Goal: Communication & Community: Answer question/provide support

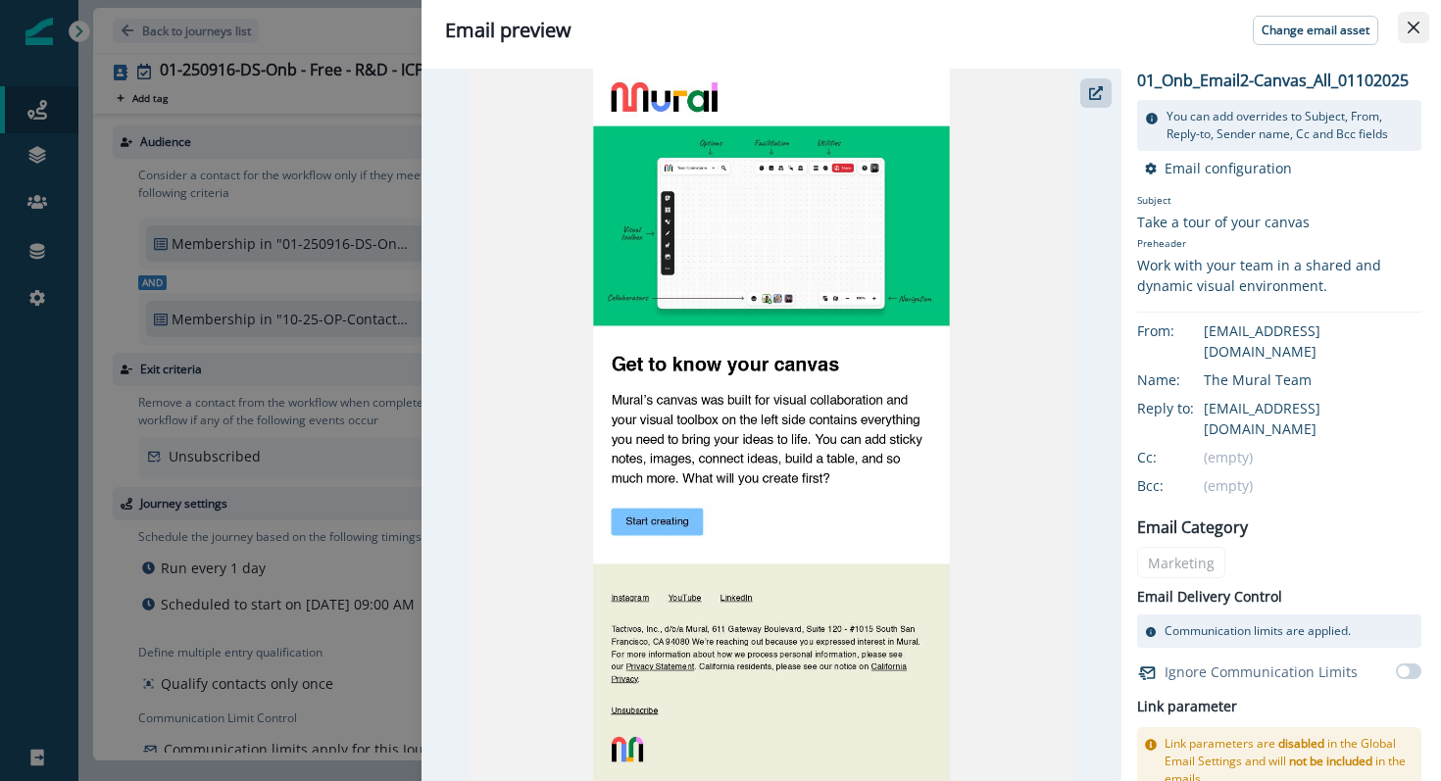
click at [1423, 23] on button "Close" at bounding box center [1413, 27] width 31 height 31
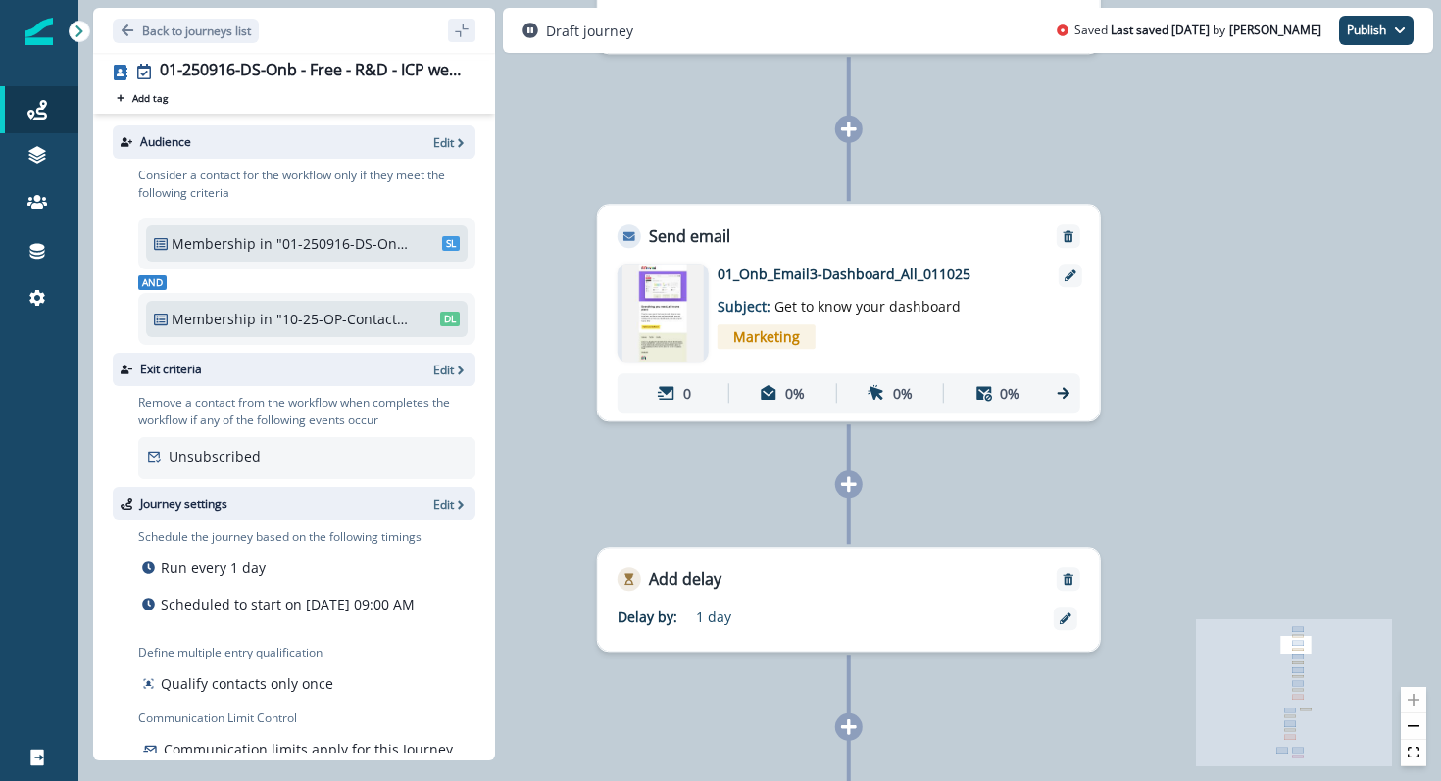
click at [664, 316] on img at bounding box center [662, 313] width 81 height 98
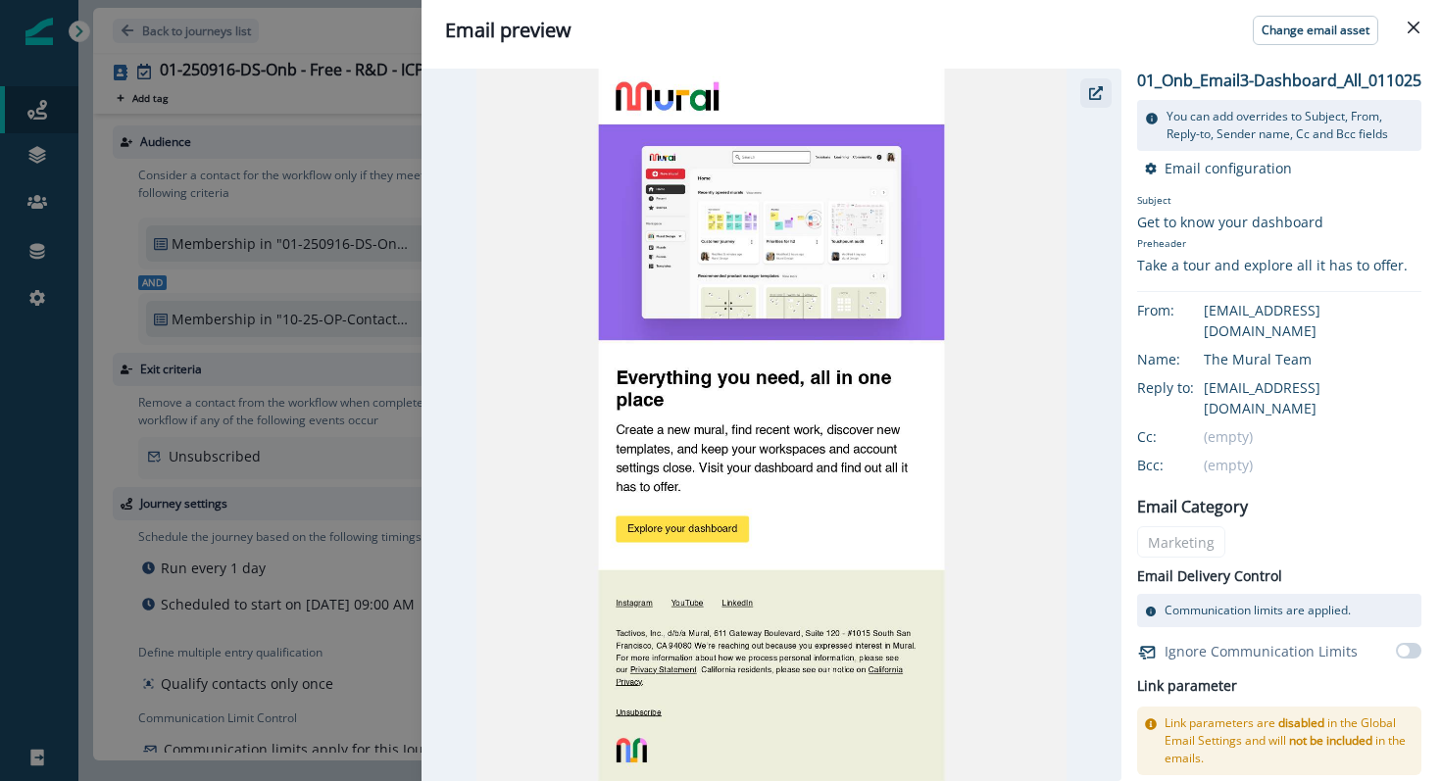
click at [1103, 95] on button "button" at bounding box center [1095, 92] width 31 height 29
click at [1406, 26] on button "Close" at bounding box center [1413, 27] width 31 height 31
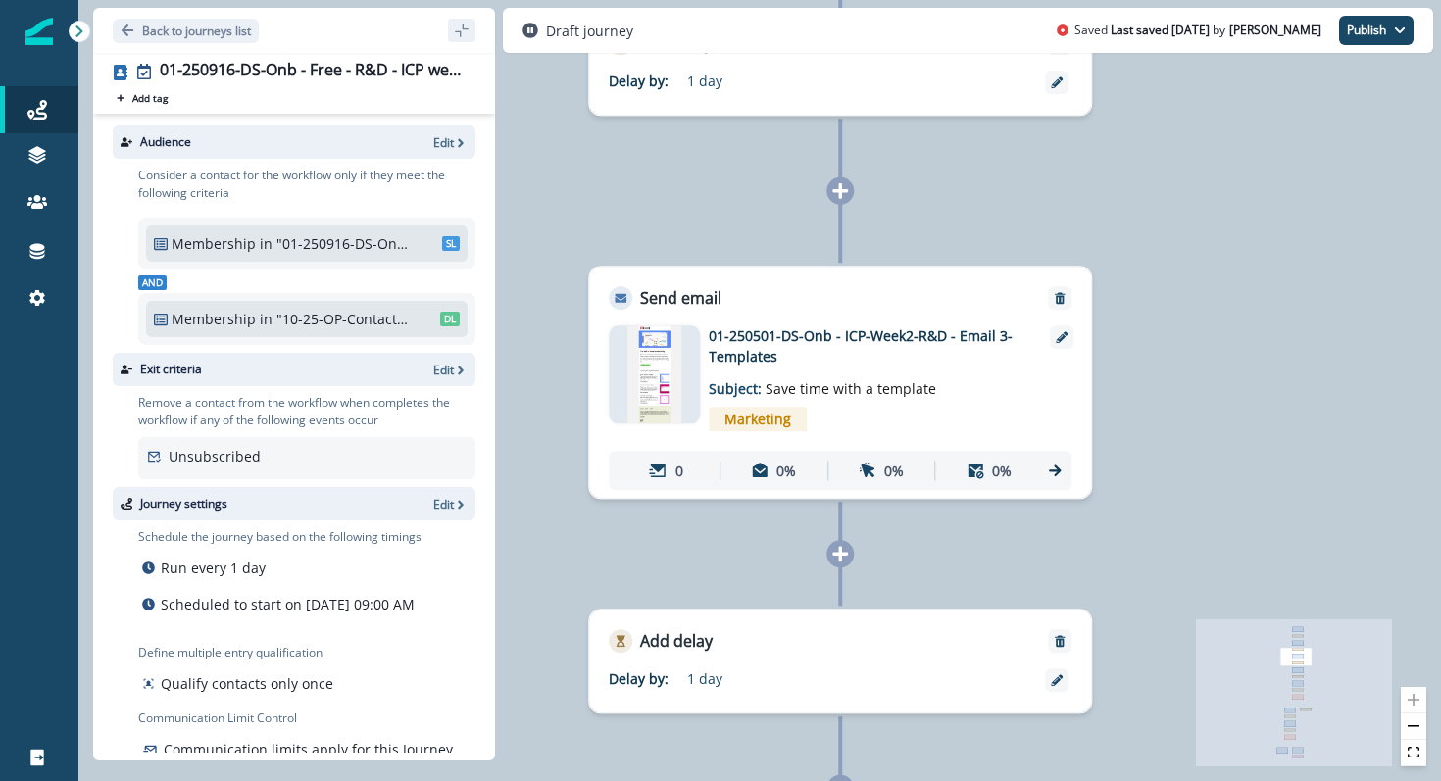
click at [661, 408] on img at bounding box center [654, 374] width 53 height 98
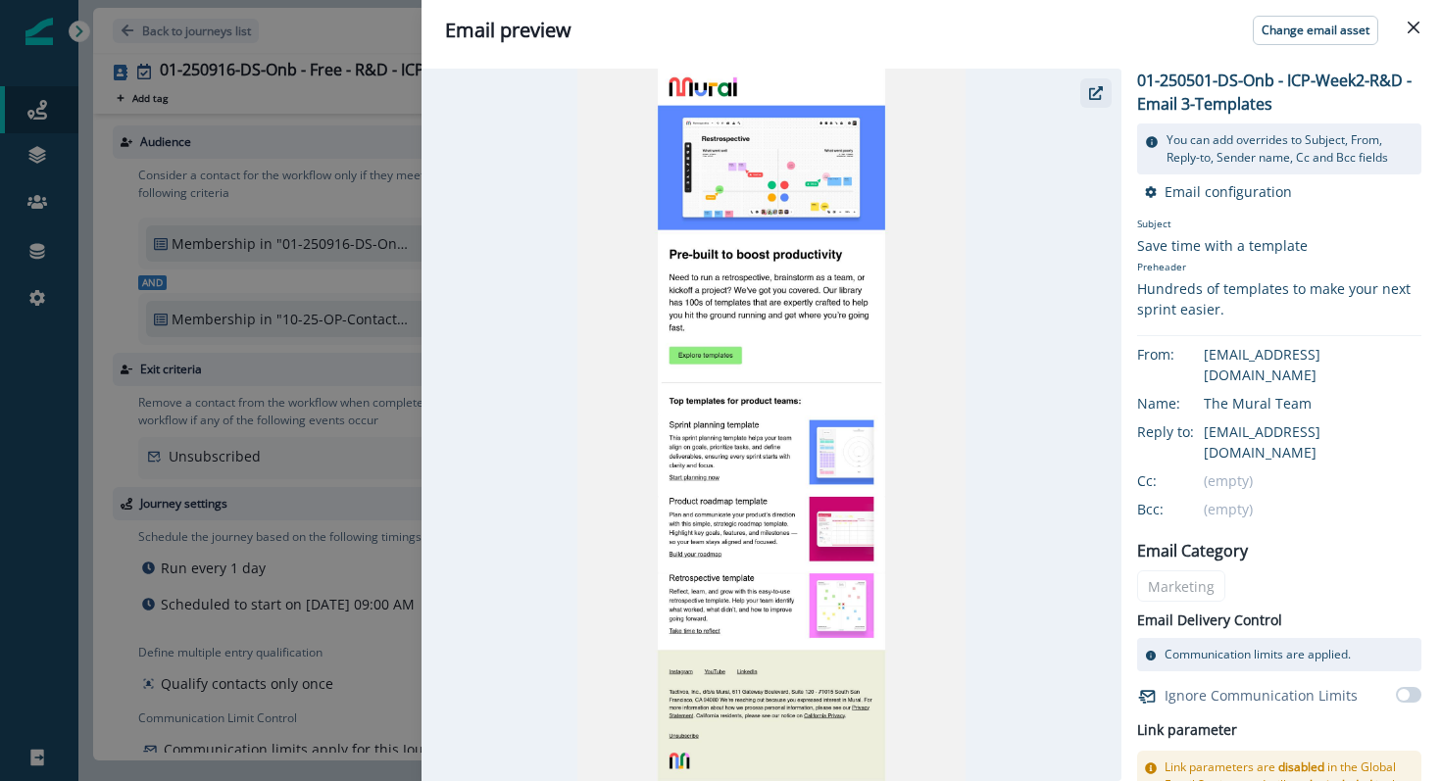
click at [1089, 107] on button "button" at bounding box center [1095, 92] width 31 height 29
click at [1414, 21] on button "Close" at bounding box center [1413, 27] width 31 height 31
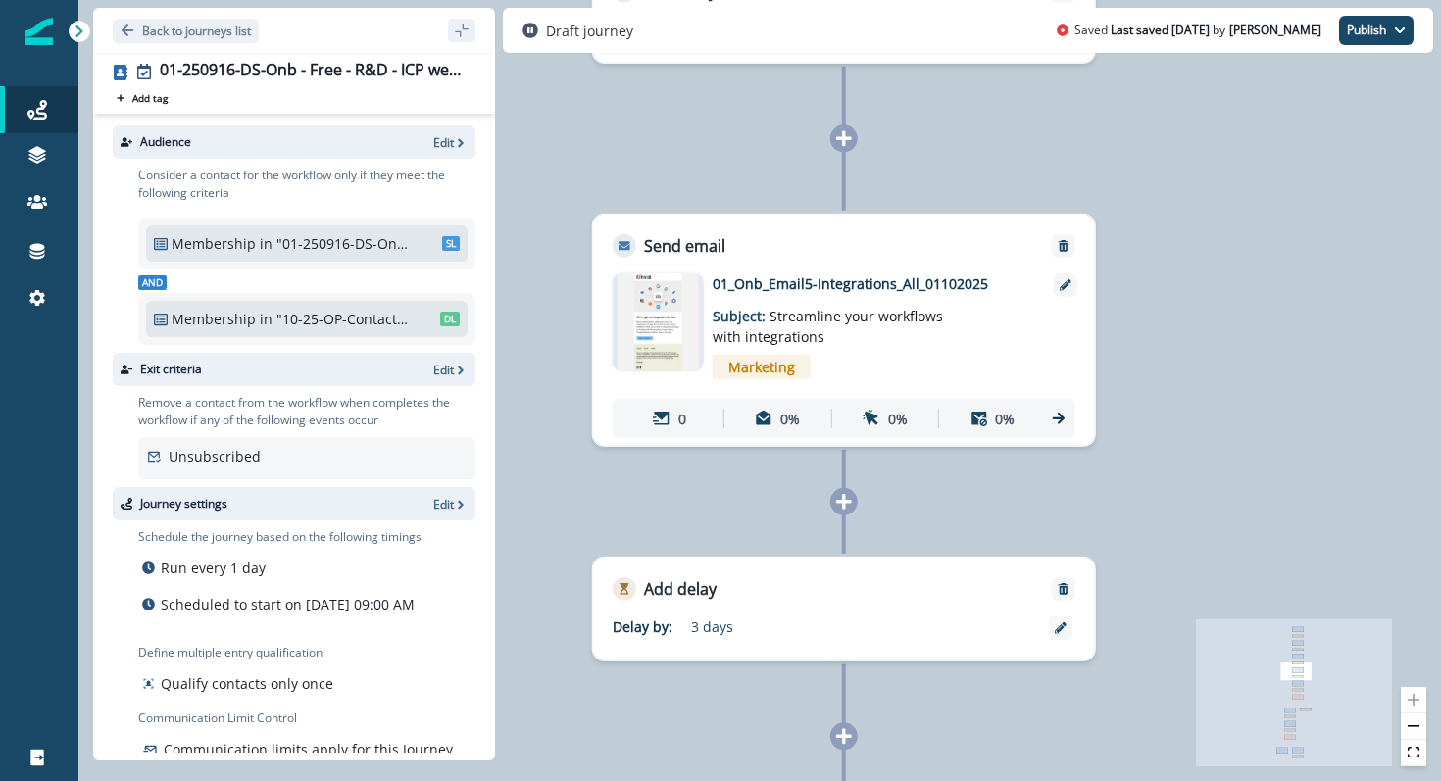
click at [666, 331] on img at bounding box center [658, 322] width 81 height 98
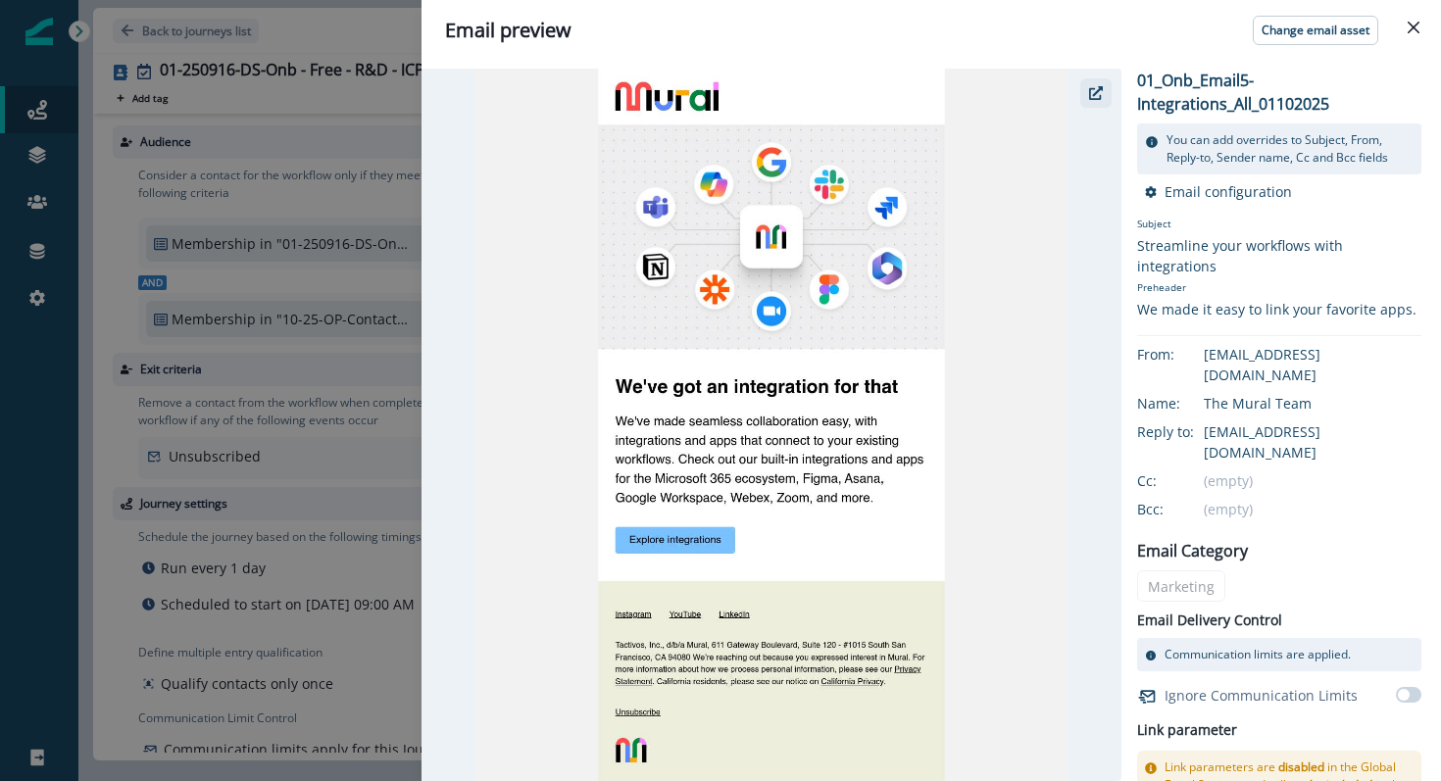
click at [1084, 95] on button "button" at bounding box center [1095, 92] width 31 height 29
click at [1416, 20] on button "Close" at bounding box center [1413, 27] width 31 height 31
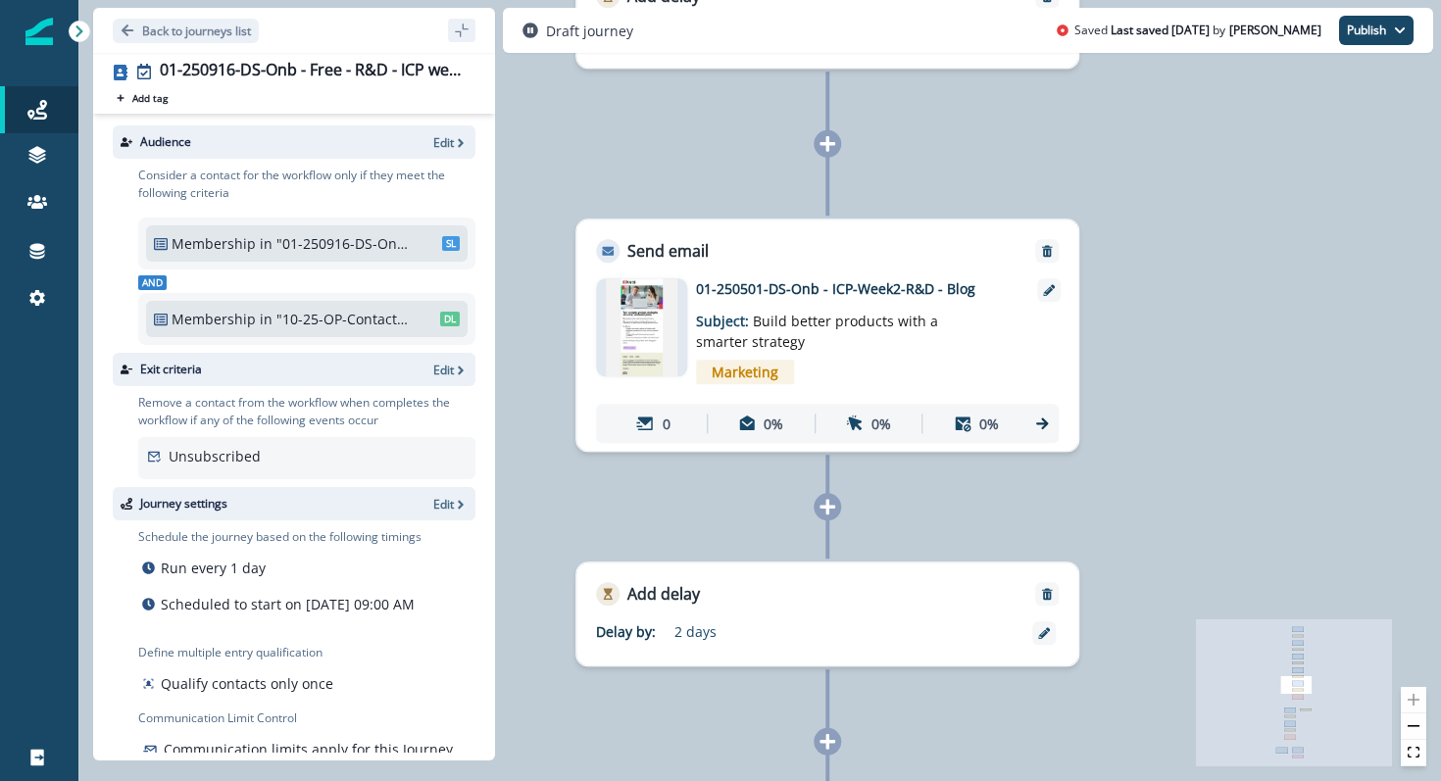
click at [637, 332] on img at bounding box center [642, 327] width 72 height 98
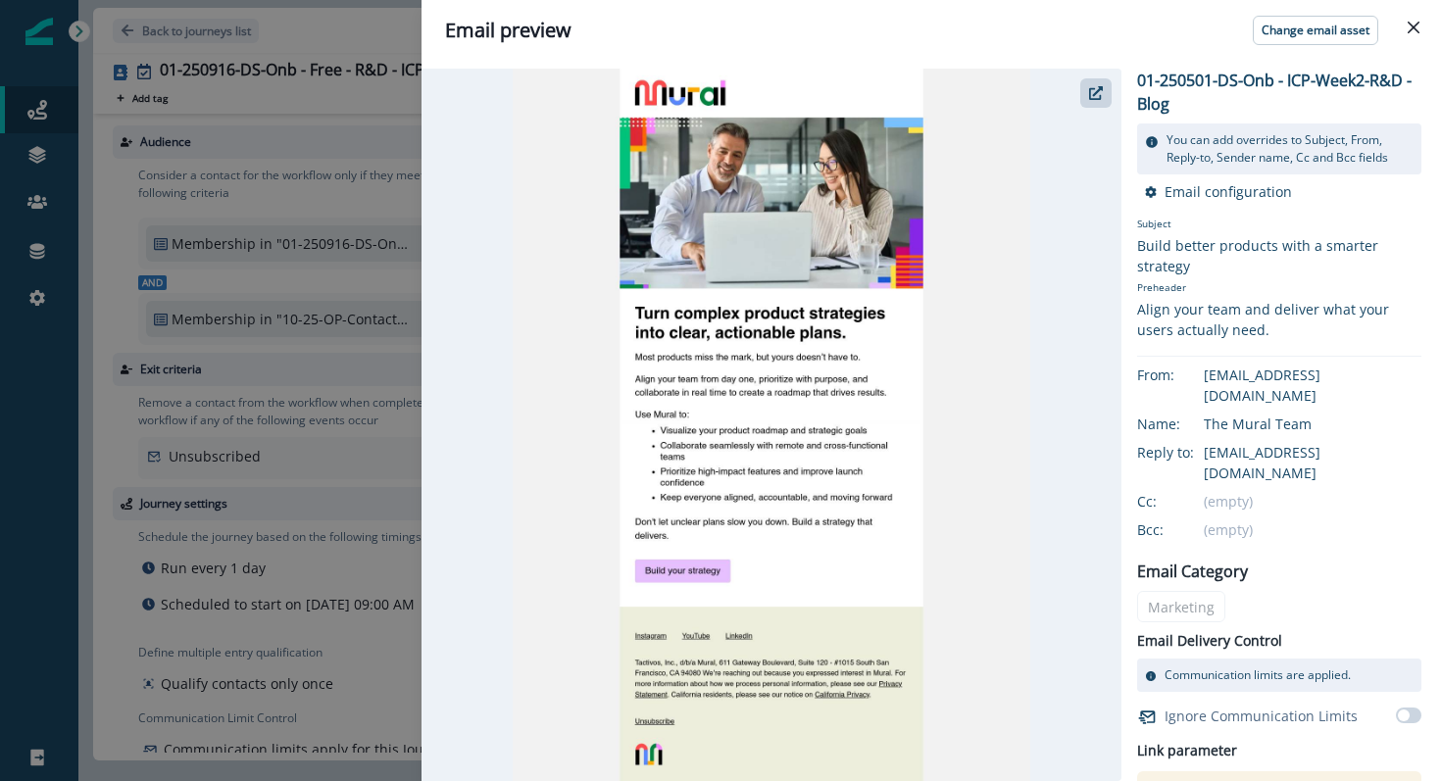
click at [1112, 91] on div at bounding box center [772, 425] width 700 height 713
click at [1099, 93] on icon "button" at bounding box center [1096, 93] width 14 height 14
click at [1417, 23] on icon "Close" at bounding box center [1414, 28] width 12 height 12
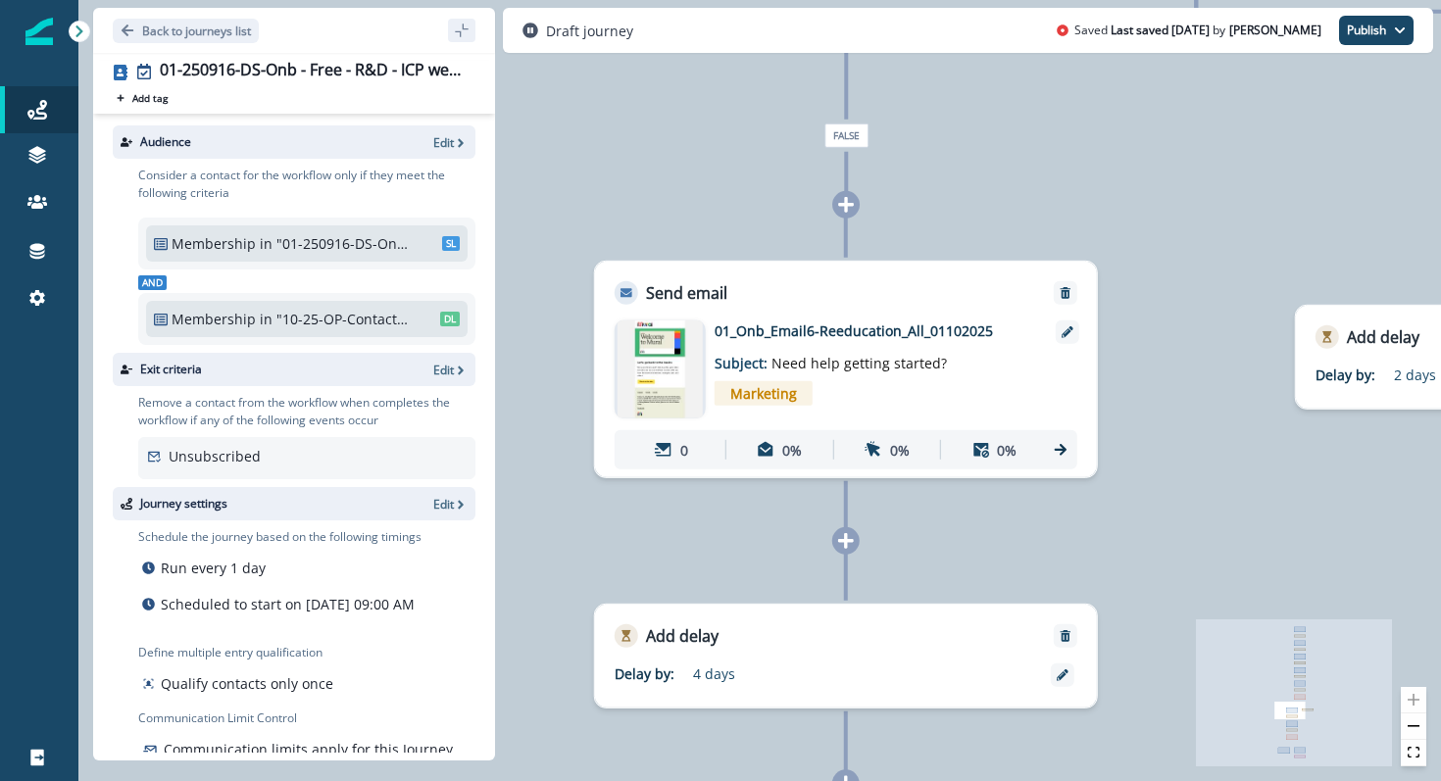
click at [665, 369] on img at bounding box center [660, 370] width 86 height 98
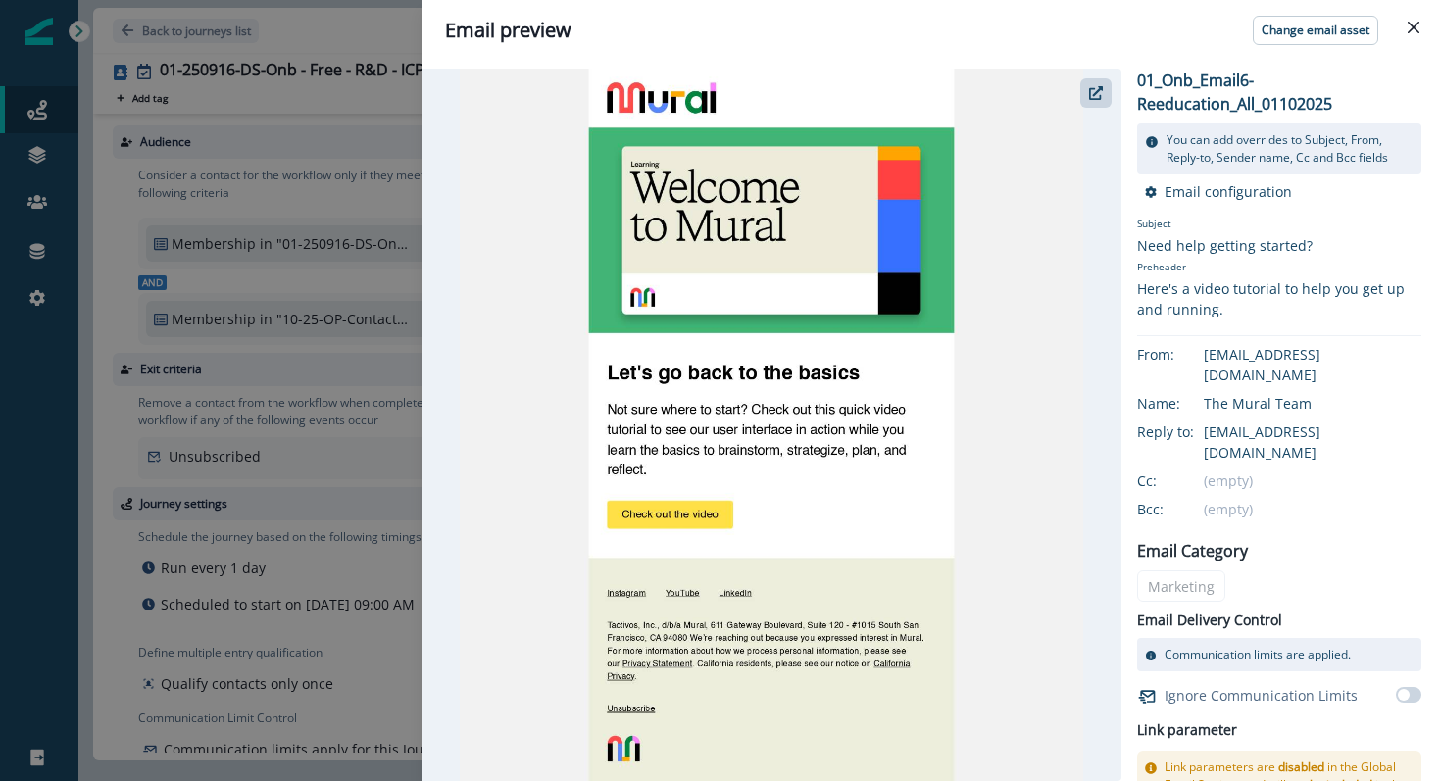
click at [1078, 97] on img at bounding box center [772, 425] width 624 height 713
click at [1096, 86] on icon "button" at bounding box center [1096, 93] width 14 height 14
click at [1411, 29] on icon "Close" at bounding box center [1414, 28] width 12 height 12
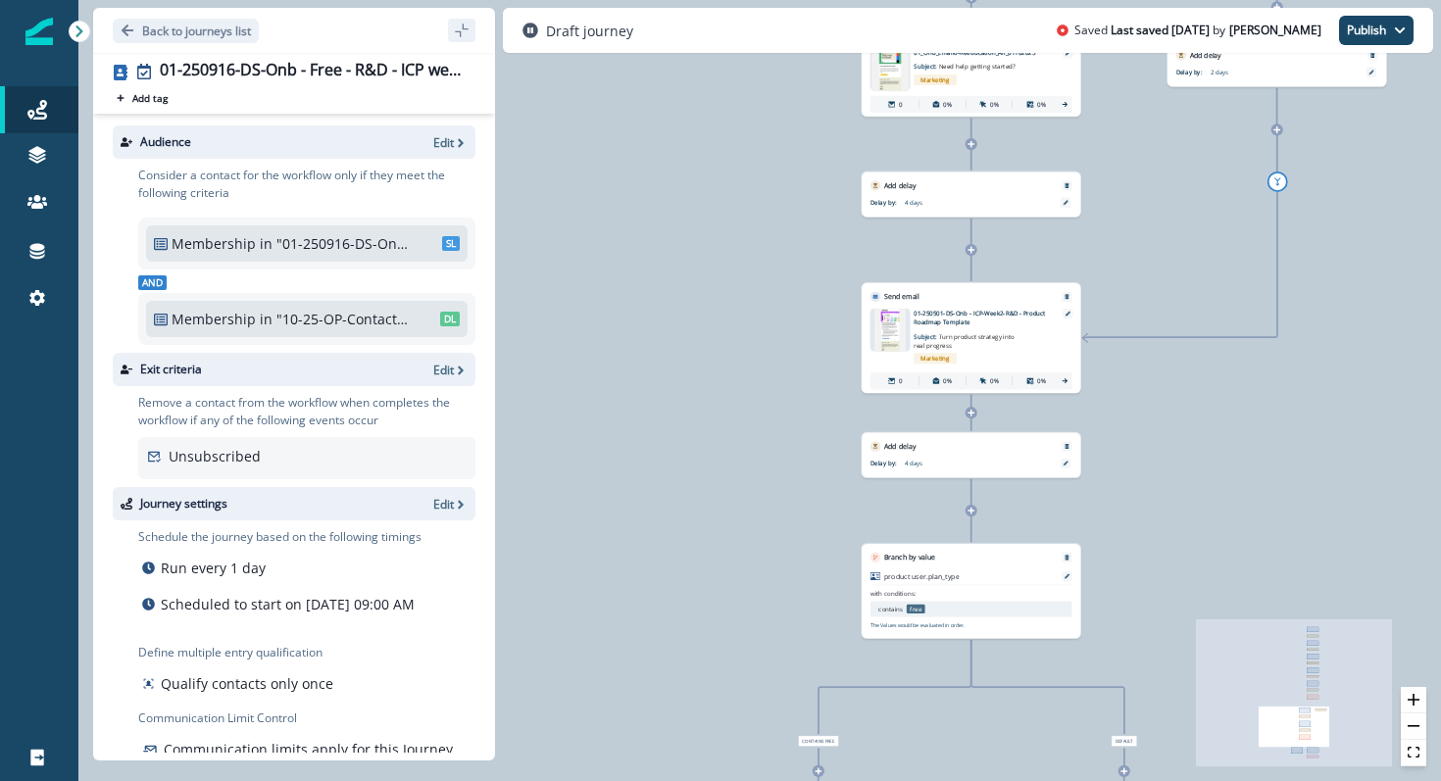
click at [891, 319] on img at bounding box center [889, 330] width 31 height 43
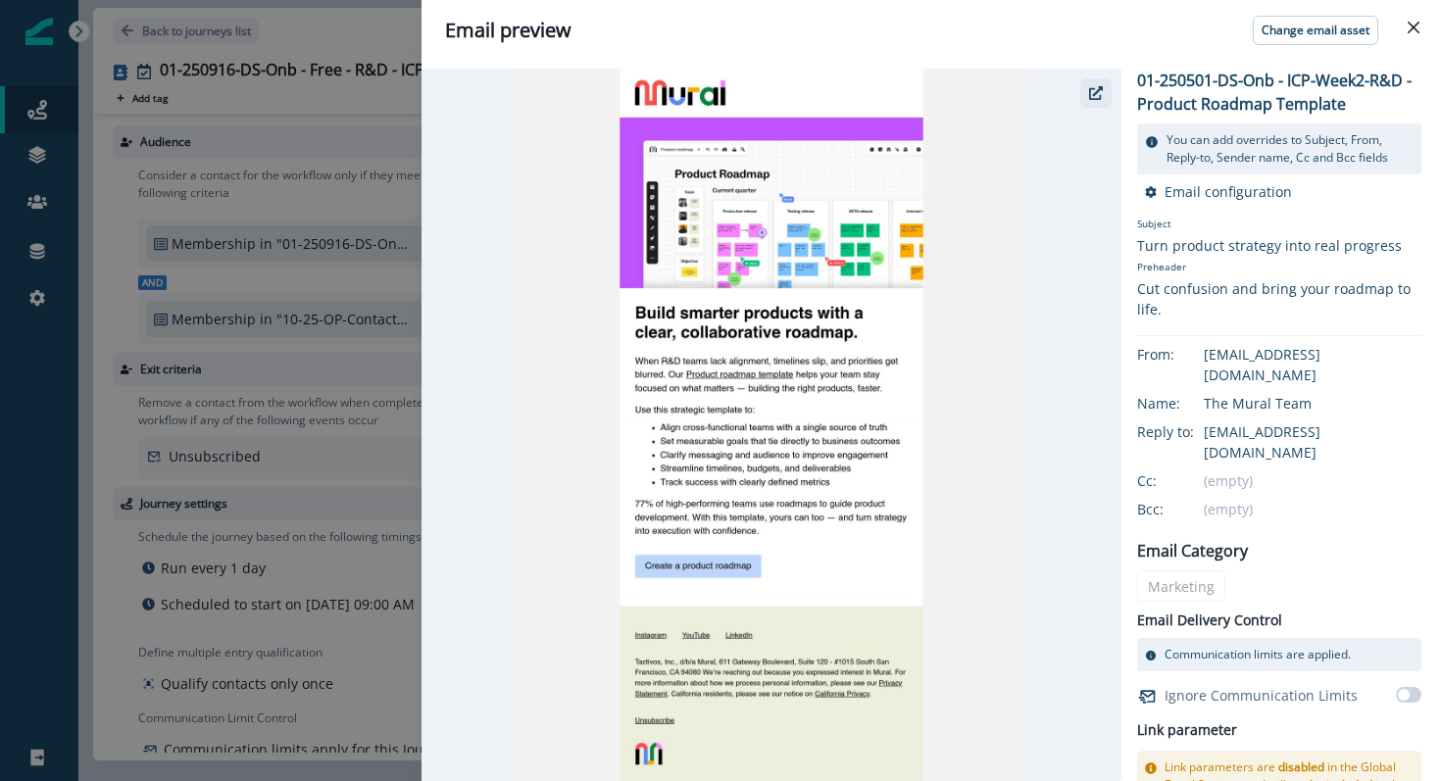
click at [1105, 92] on button "button" at bounding box center [1095, 92] width 31 height 29
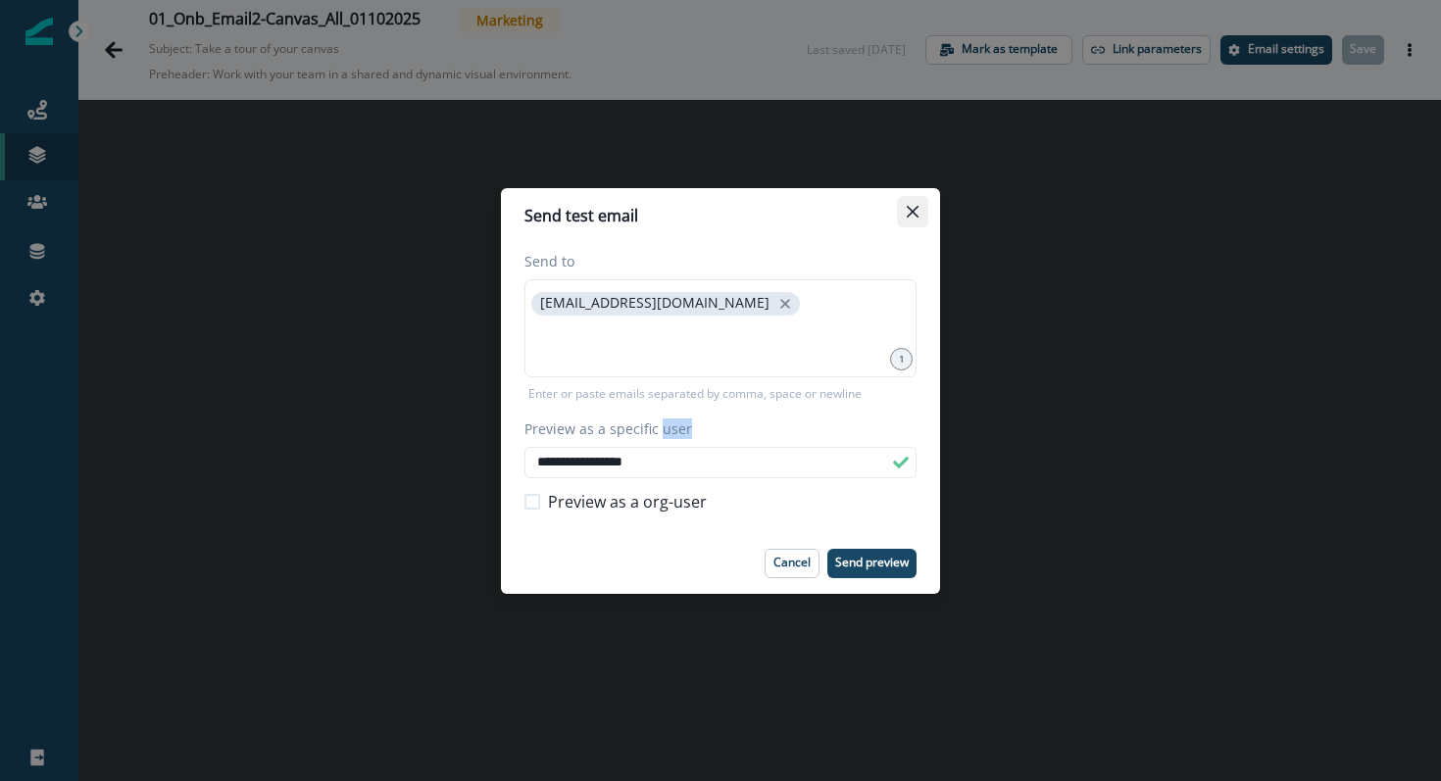
click at [920, 213] on button "Close" at bounding box center [912, 211] width 31 height 31
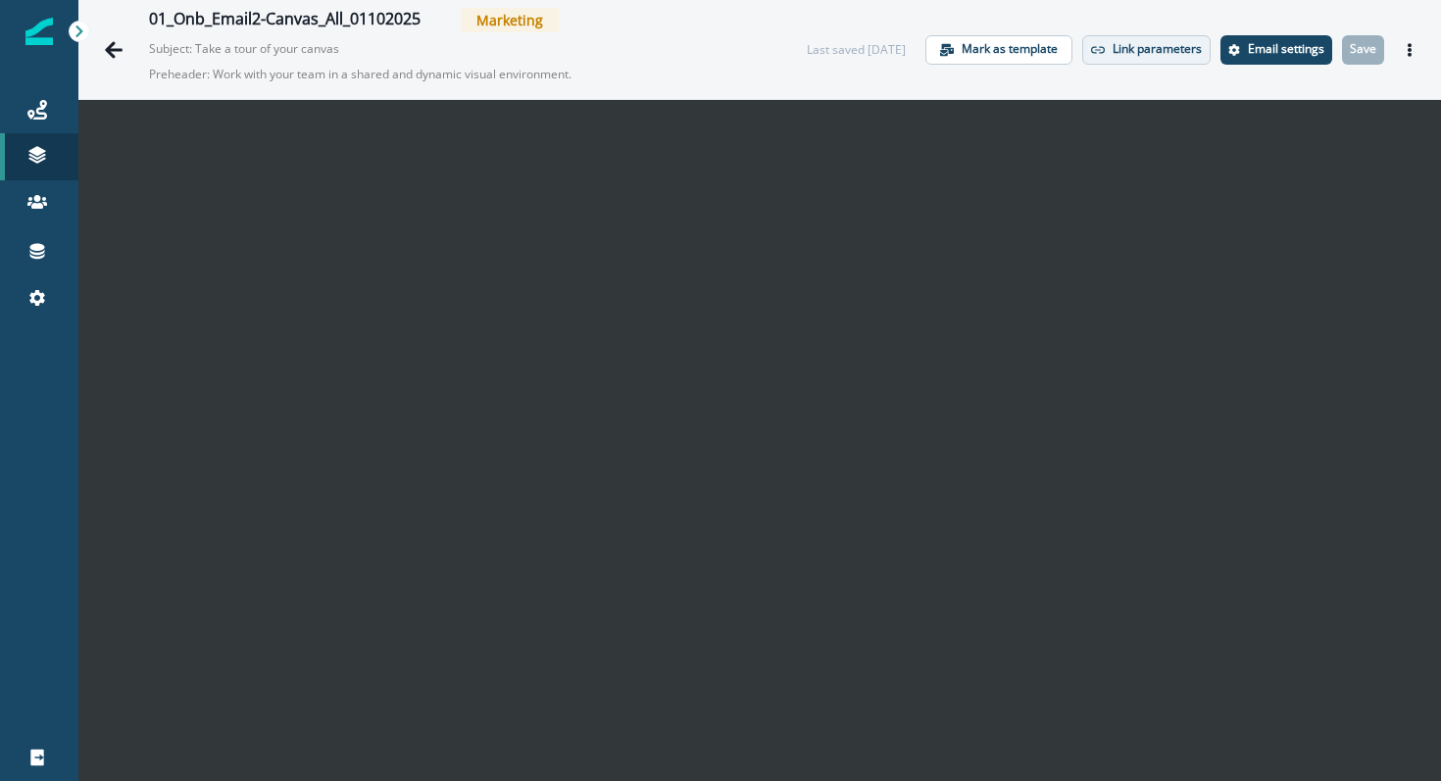
click at [1121, 52] on p "Link parameters" at bounding box center [1157, 49] width 89 height 14
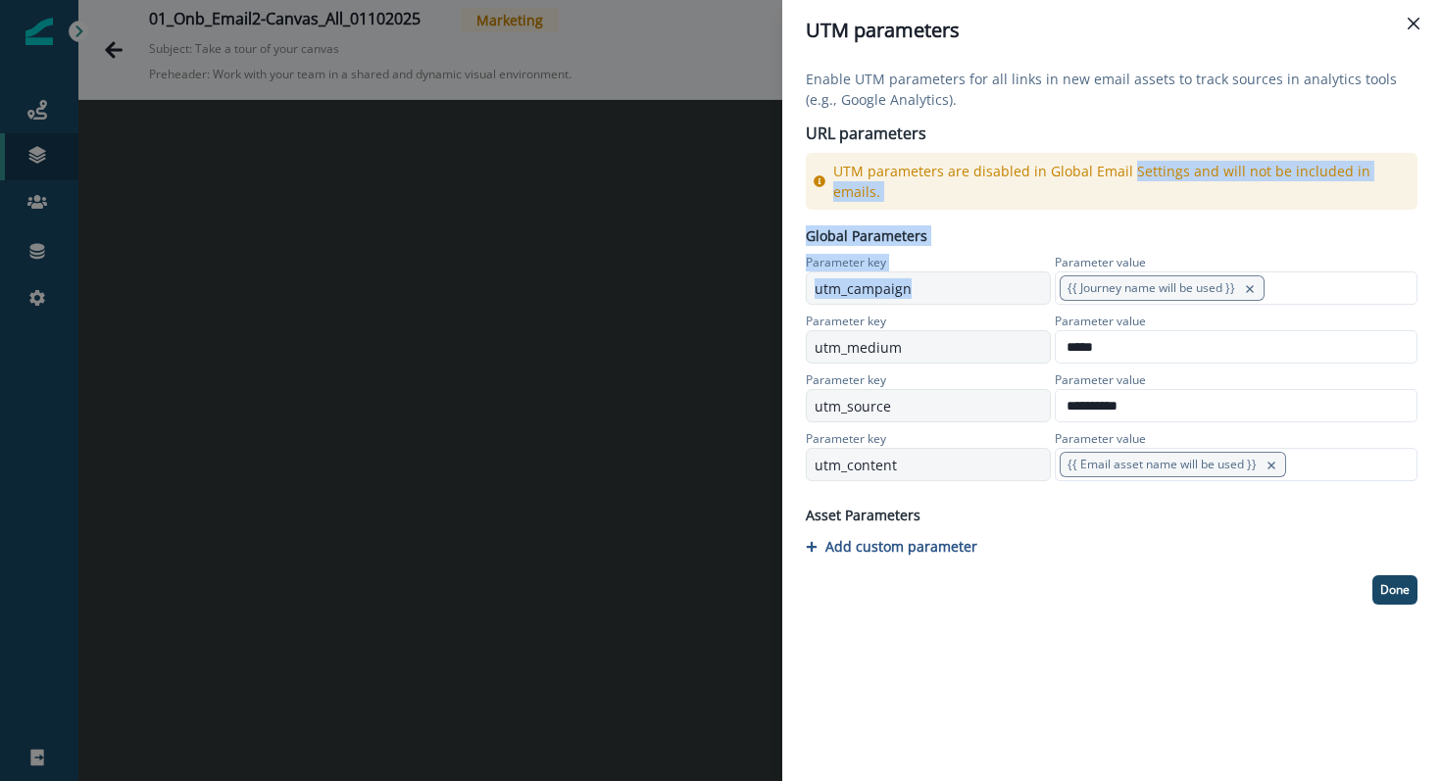
drag, startPoint x: 1125, startPoint y: 174, endPoint x: 1140, endPoint y: 204, distance: 33.8
click at [1140, 204] on div "**********" at bounding box center [1112, 337] width 612 height 536
click at [1140, 225] on div "**********" at bounding box center [1112, 353] width 612 height 256
drag, startPoint x: 1140, startPoint y: 204, endPoint x: 1127, endPoint y: 170, distance: 36.6
click at [1127, 170] on div "**********" at bounding box center [1112, 337] width 612 height 536
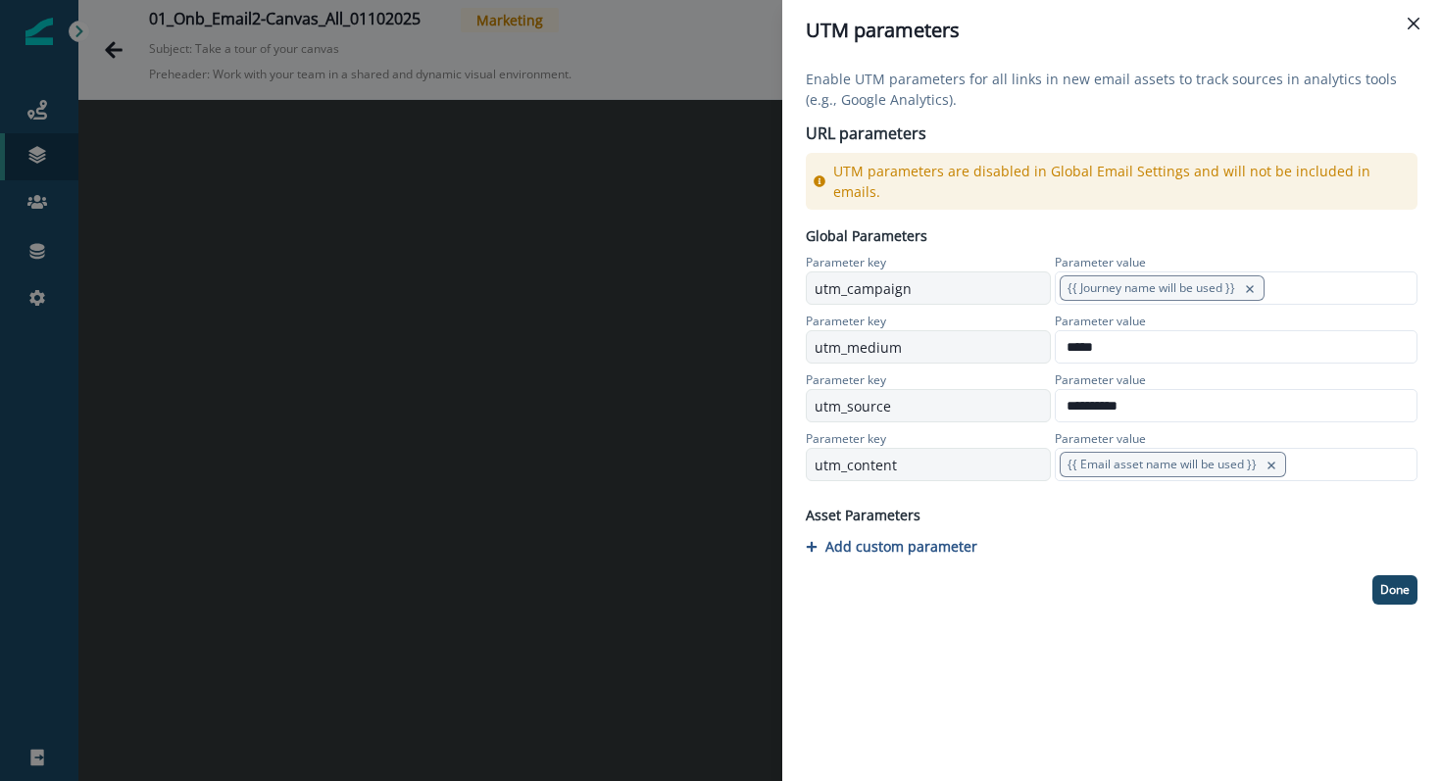
click at [1127, 171] on p "UTM parameters are disabled in Global Email Settings and will not be included i…" at bounding box center [1121, 181] width 576 height 41
drag, startPoint x: 1128, startPoint y: 171, endPoint x: 1128, endPoint y: 185, distance: 14.7
click at [1128, 185] on div "UTM parameters are disabled in Global Email Settings and will not be included i…" at bounding box center [1112, 181] width 612 height 57
click at [933, 537] on p "Add custom parameter" at bounding box center [901, 546] width 152 height 19
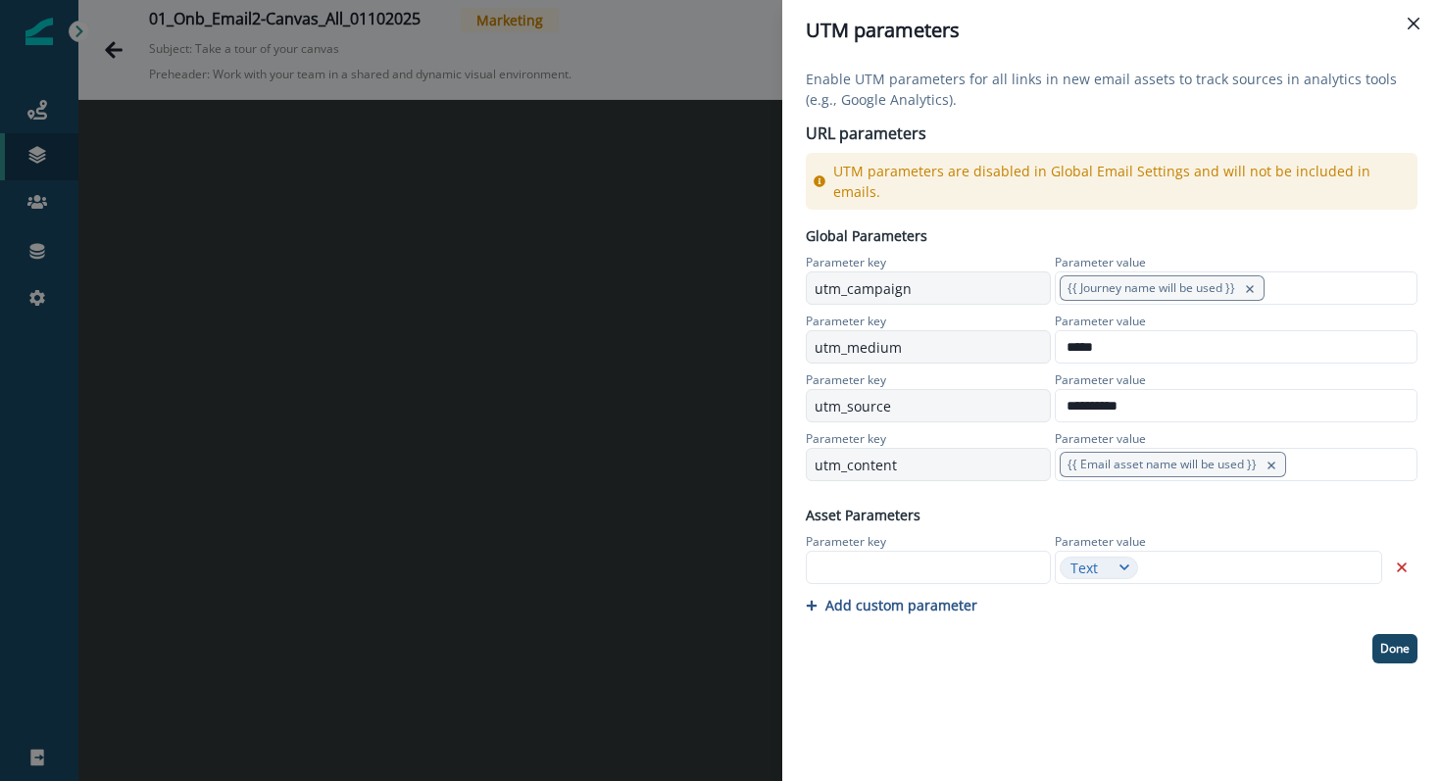
click at [1067, 747] on div "**********" at bounding box center [1111, 421] width 659 height 720
drag, startPoint x: 1407, startPoint y: 29, endPoint x: 1326, endPoint y: 132, distance: 130.6
click at [1326, 134] on div "**********" at bounding box center [1111, 390] width 659 height 781
click at [1413, 28] on icon "Close" at bounding box center [1414, 24] width 12 height 12
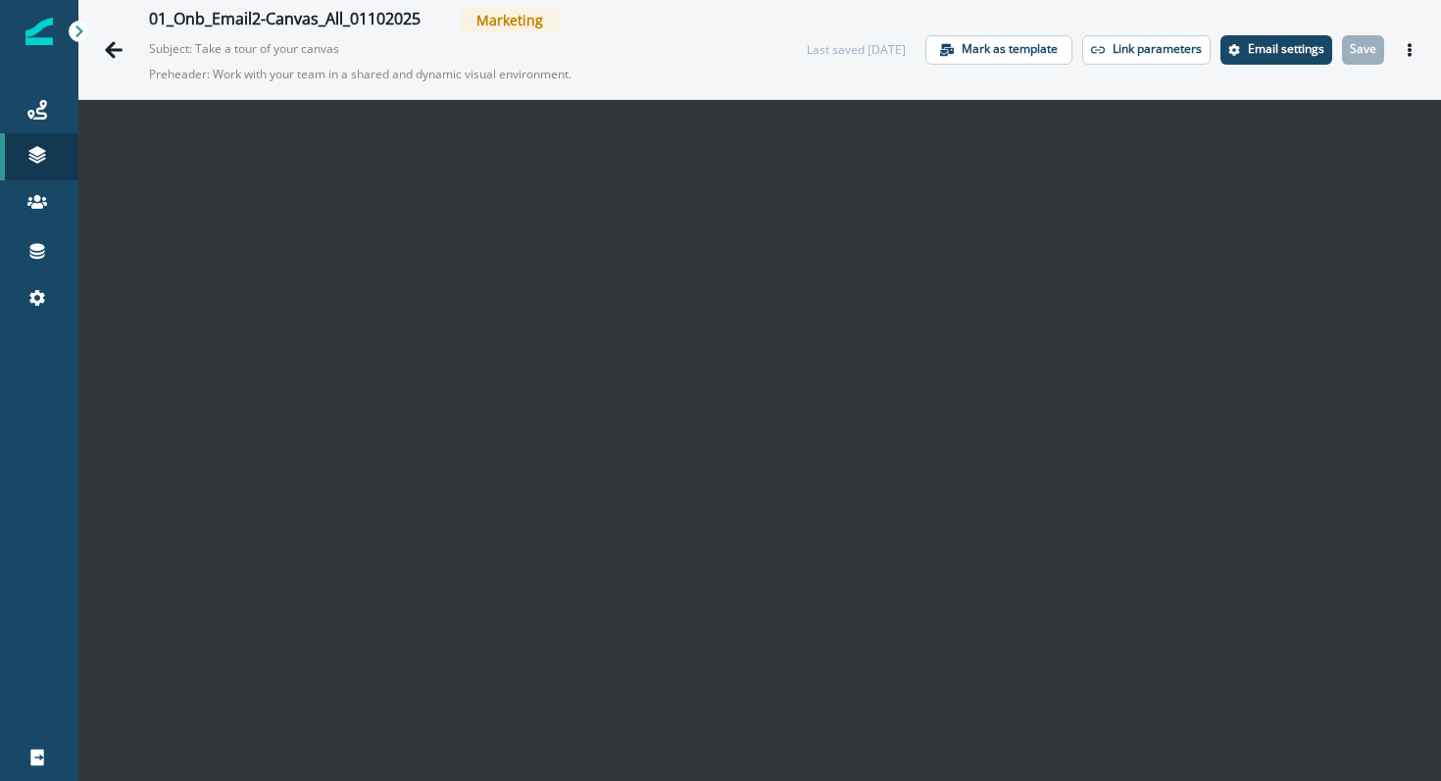
scroll to position [2, 0]
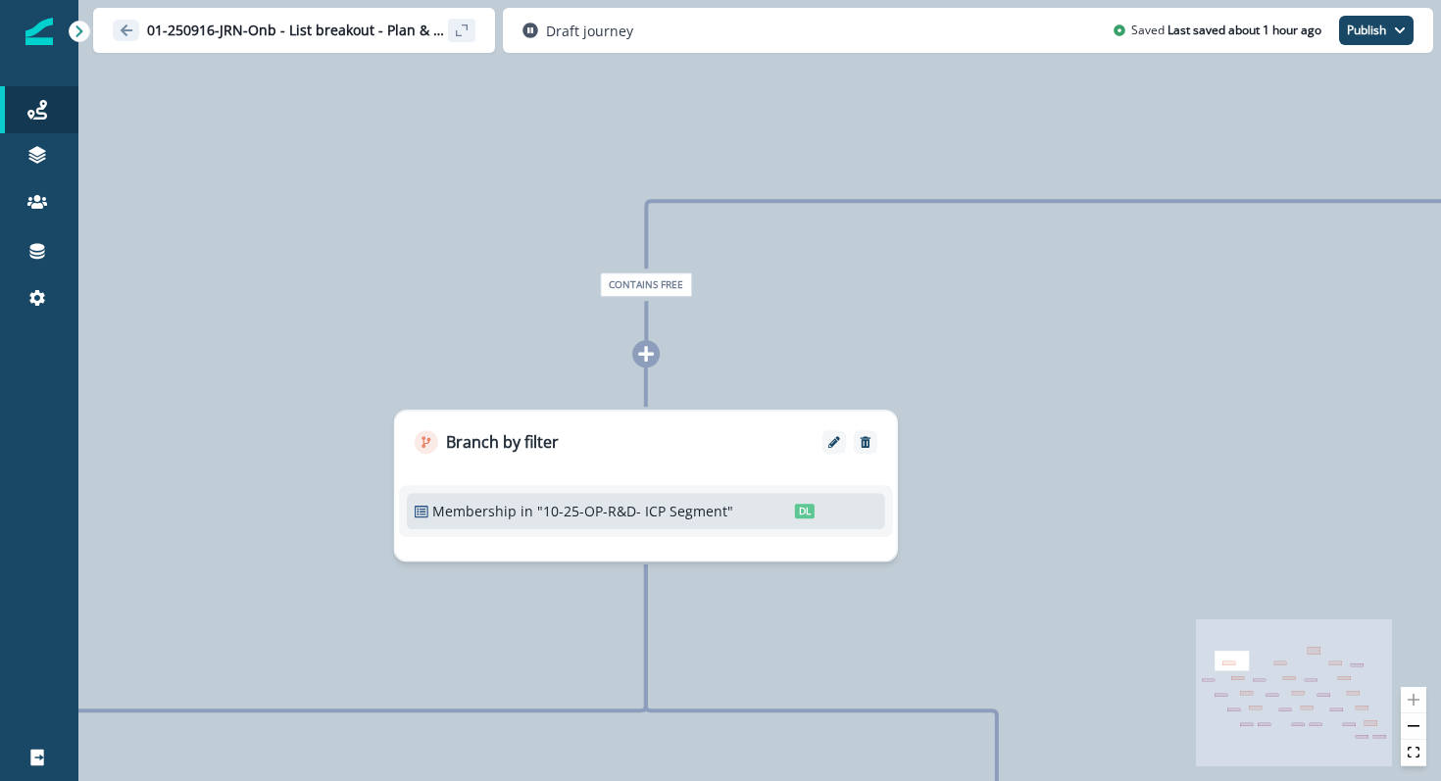
click at [392, 27] on p "01-250916-JRN-Onb - List breakout - Plan & ICP (all users)" at bounding box center [296, 31] width 299 height 20
click at [467, 34] on icon "sidebar collapse toggle" at bounding box center [462, 31] width 16 height 16
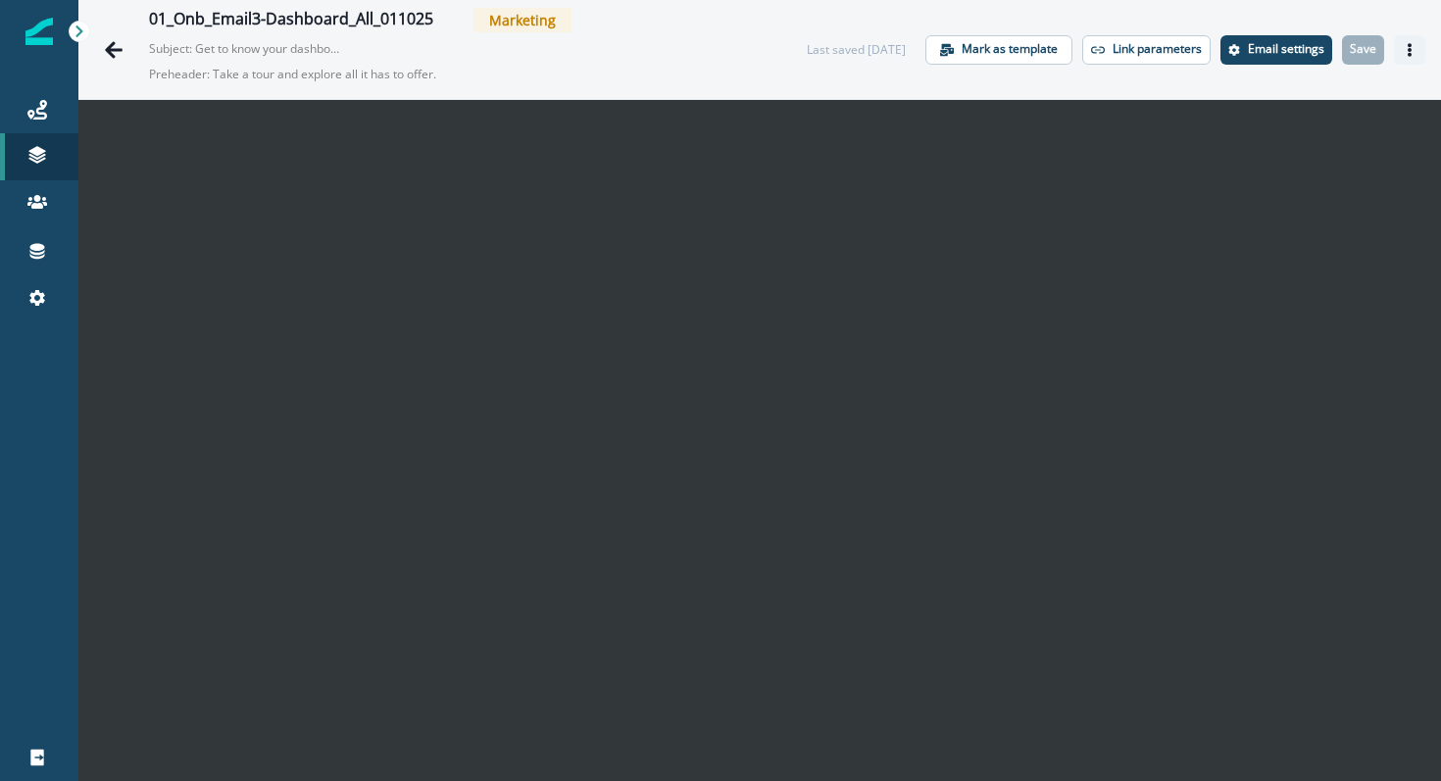
click at [1404, 61] on button "Actions" at bounding box center [1409, 49] width 31 height 29
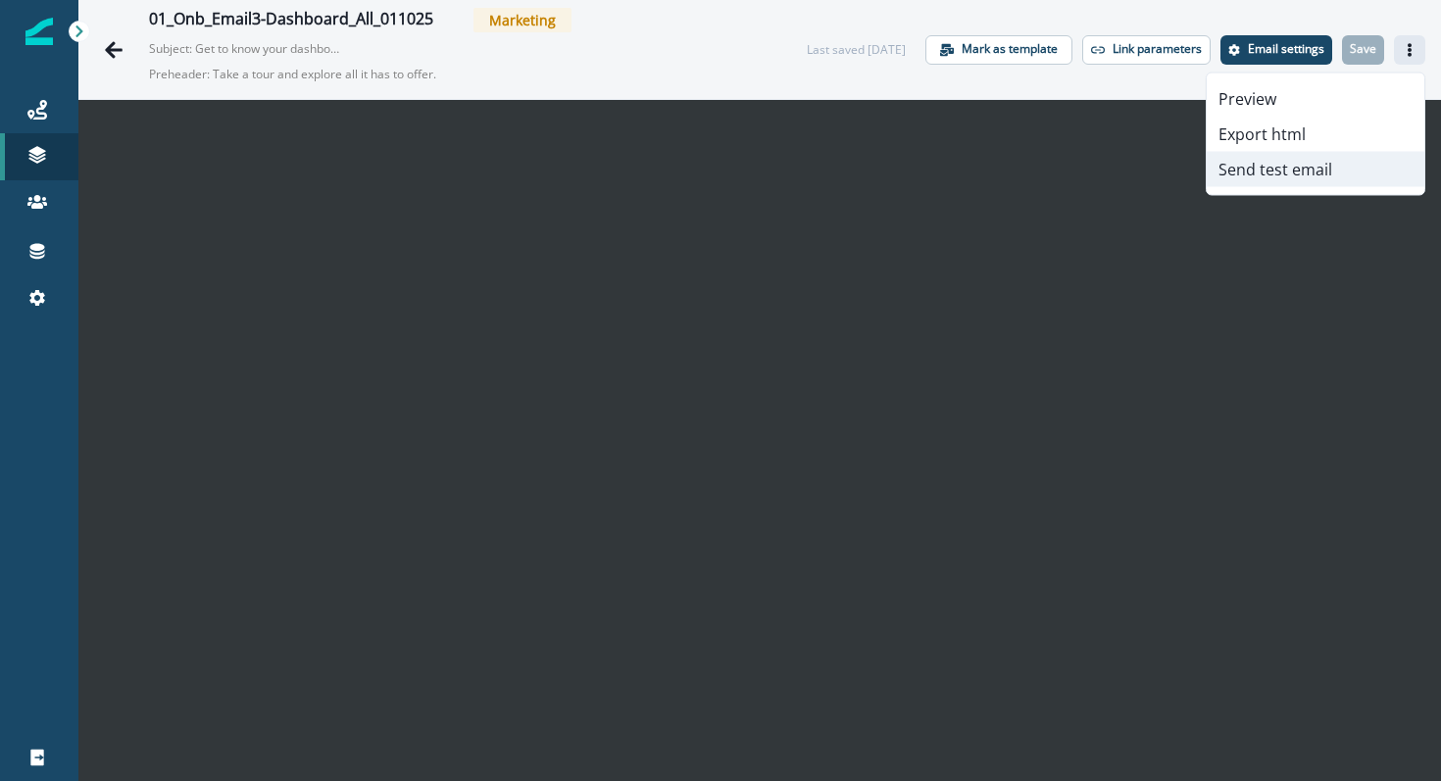
click at [1275, 182] on button "Send test email" at bounding box center [1316, 169] width 218 height 35
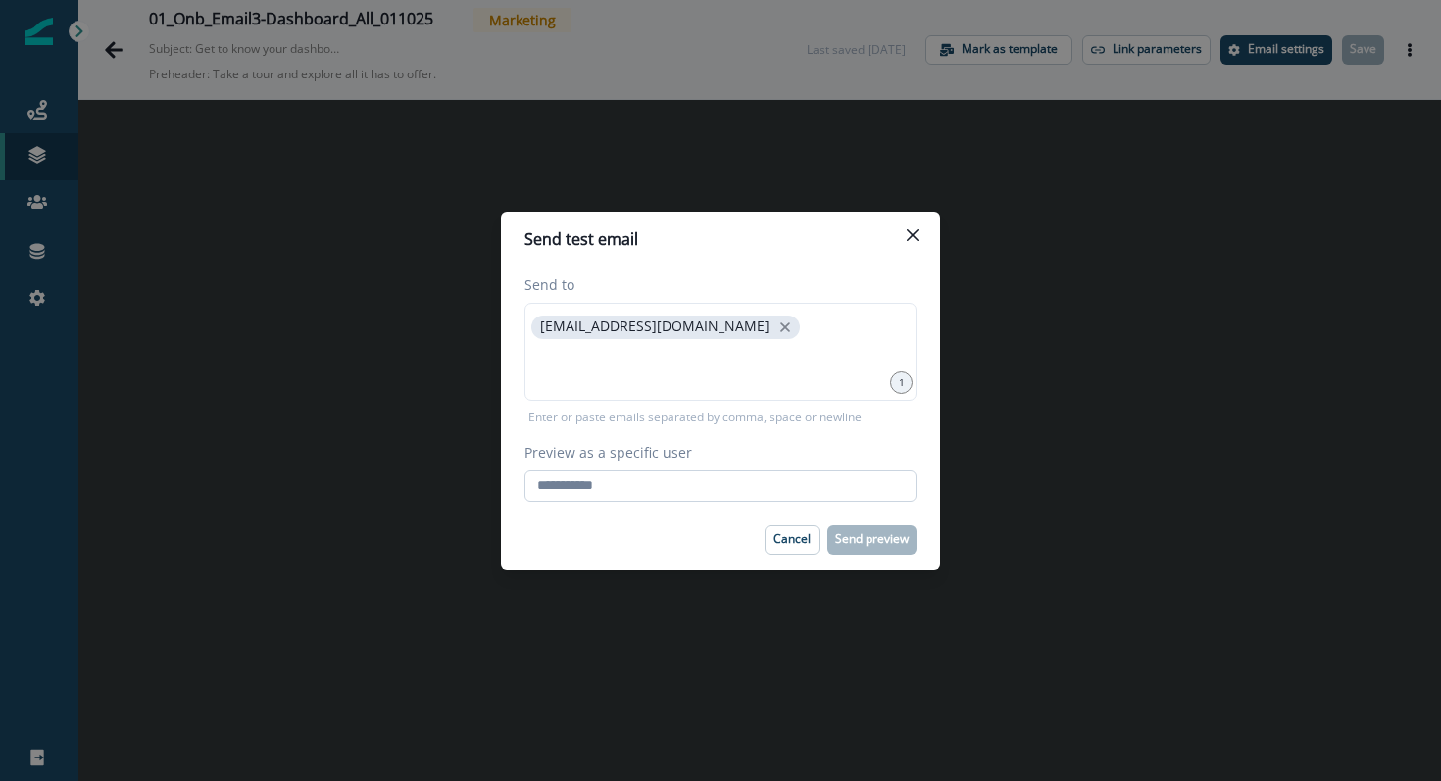
click at [786, 483] on input "Preview as a specific user" at bounding box center [720, 486] width 392 height 31
type input "**********"
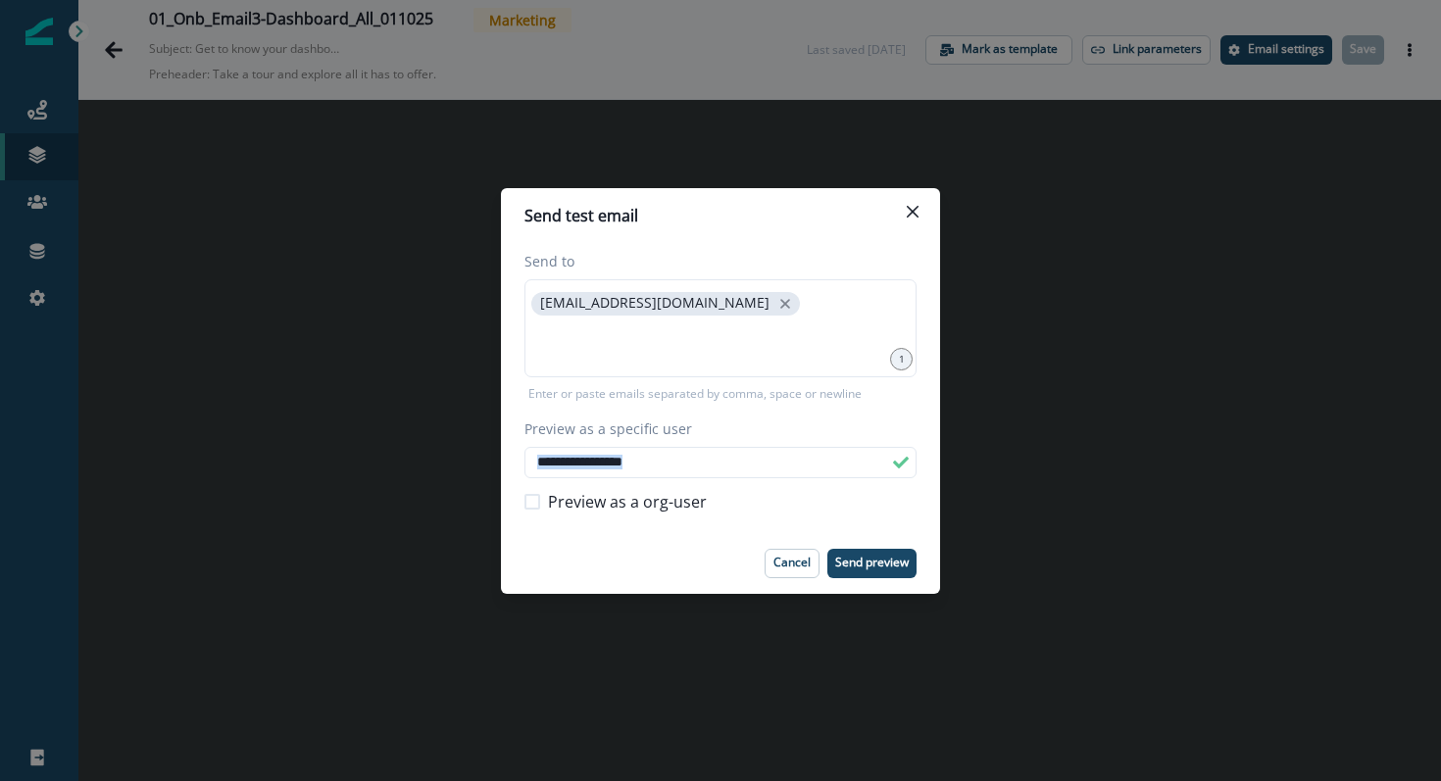
click at [677, 528] on section "**********" at bounding box center [720, 391] width 439 height 406
click at [839, 567] on p "Send preview" at bounding box center [872, 563] width 74 height 14
click at [915, 209] on icon "Close" at bounding box center [913, 211] width 12 height 12
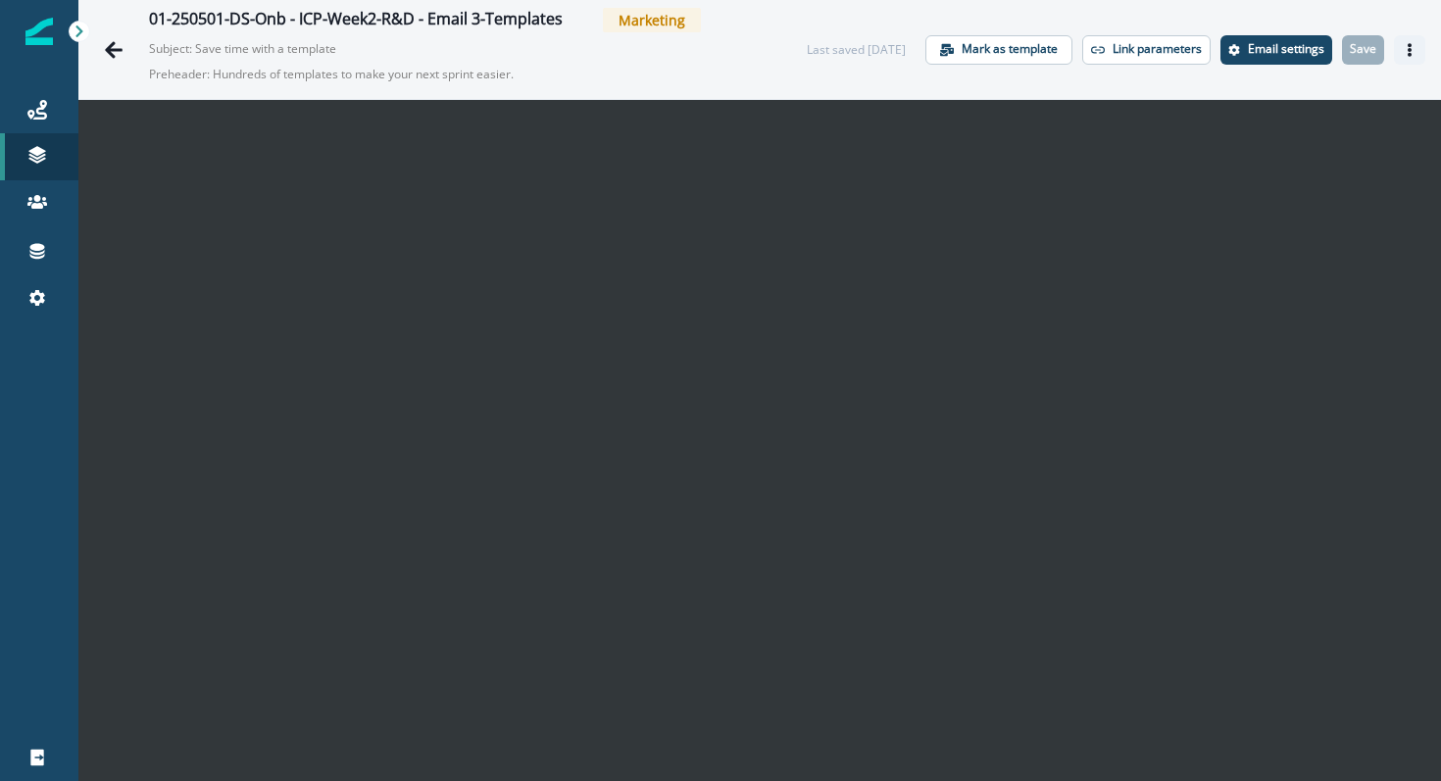
click at [1409, 41] on button "Actions" at bounding box center [1409, 49] width 31 height 29
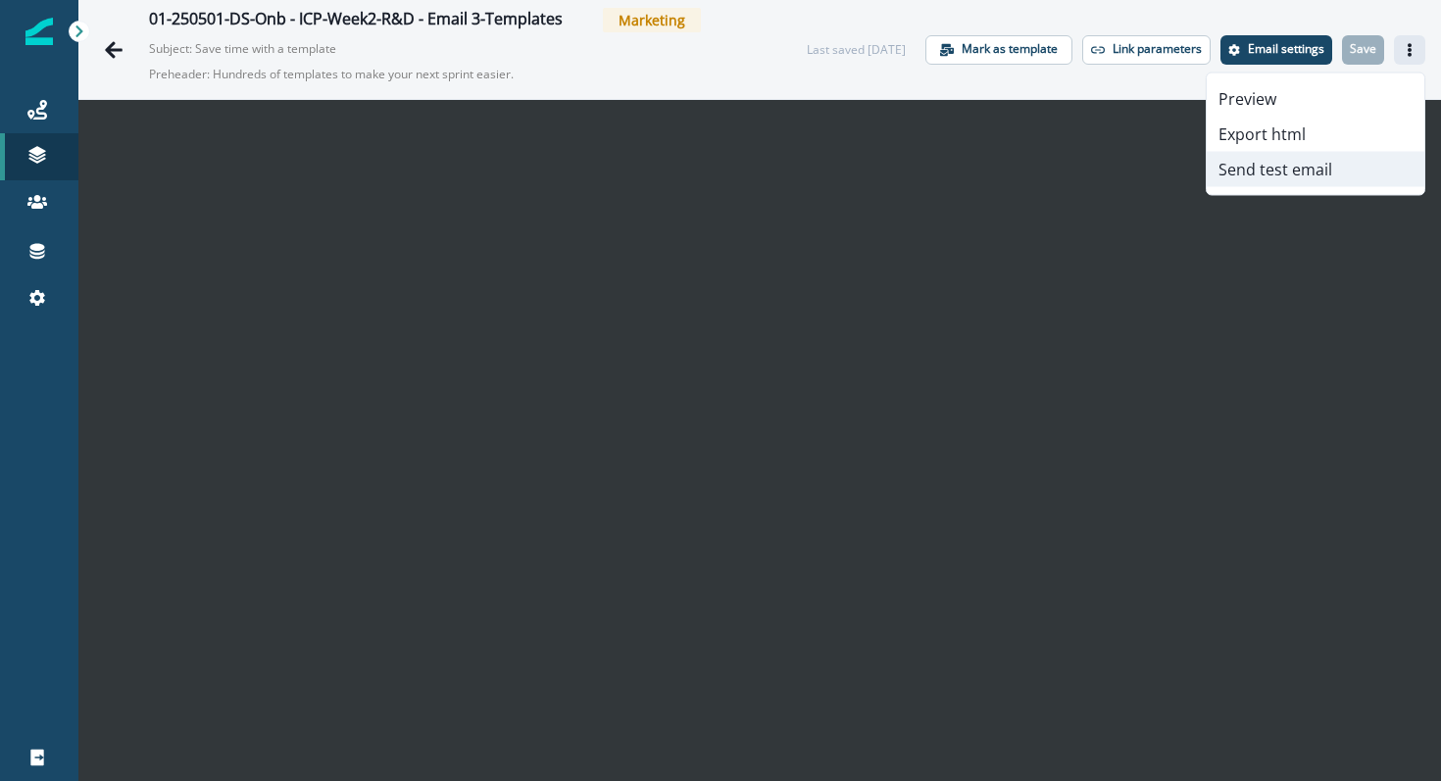
click at [1324, 160] on button "Send test email" at bounding box center [1316, 169] width 218 height 35
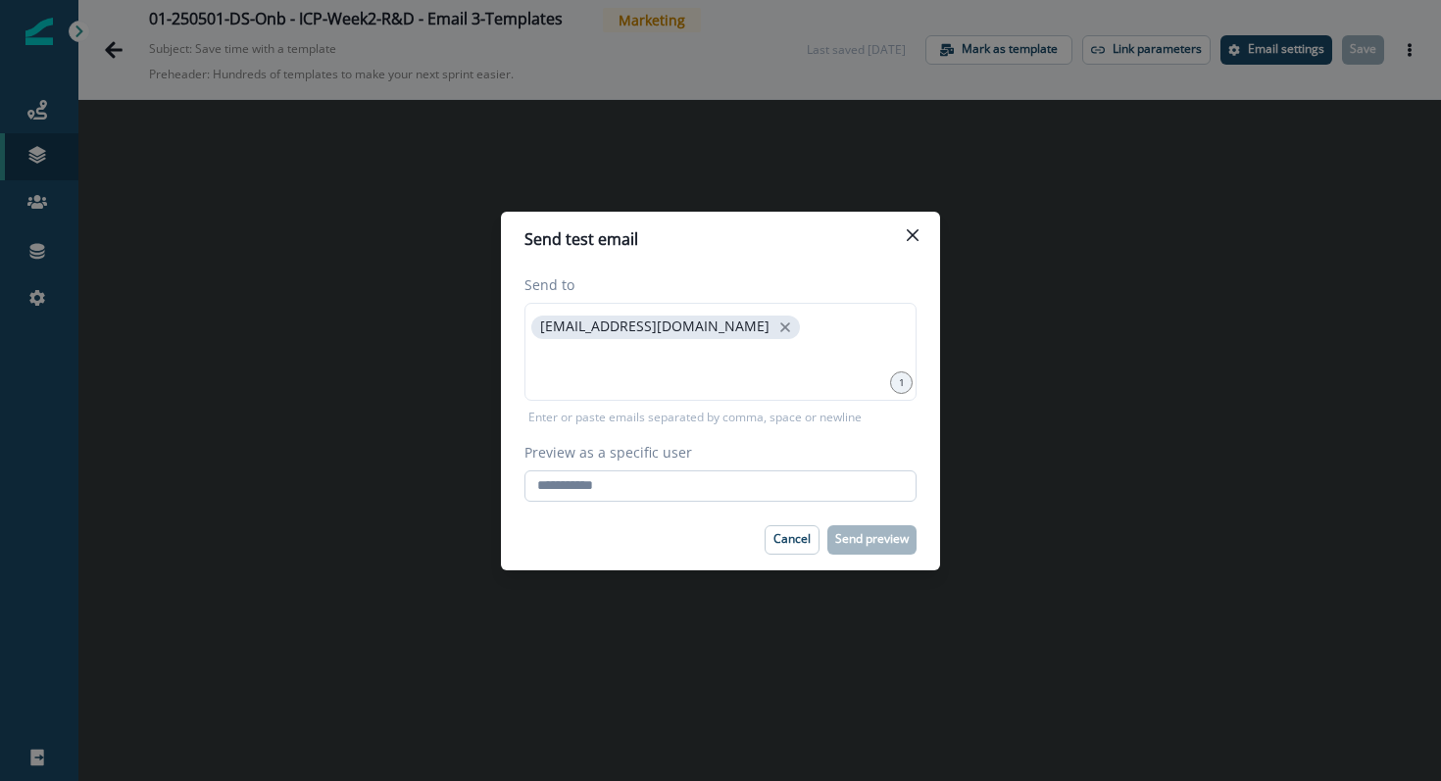
click at [634, 501] on input "Preview as a specific user" at bounding box center [720, 486] width 392 height 31
type input "**********"
click at [652, 530] on div "Cancel Send preview" at bounding box center [720, 539] width 392 height 29
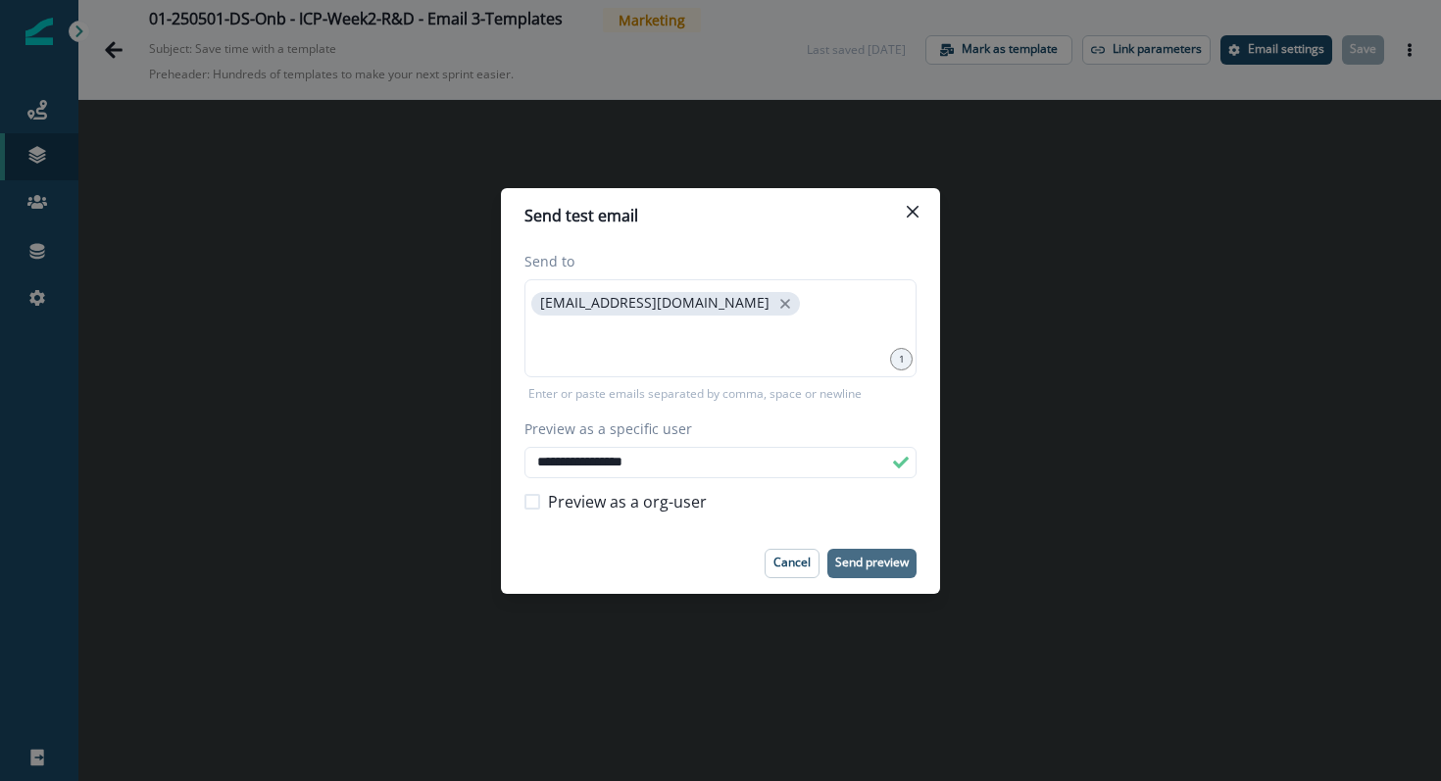
click at [857, 552] on button "Send preview" at bounding box center [871, 563] width 89 height 29
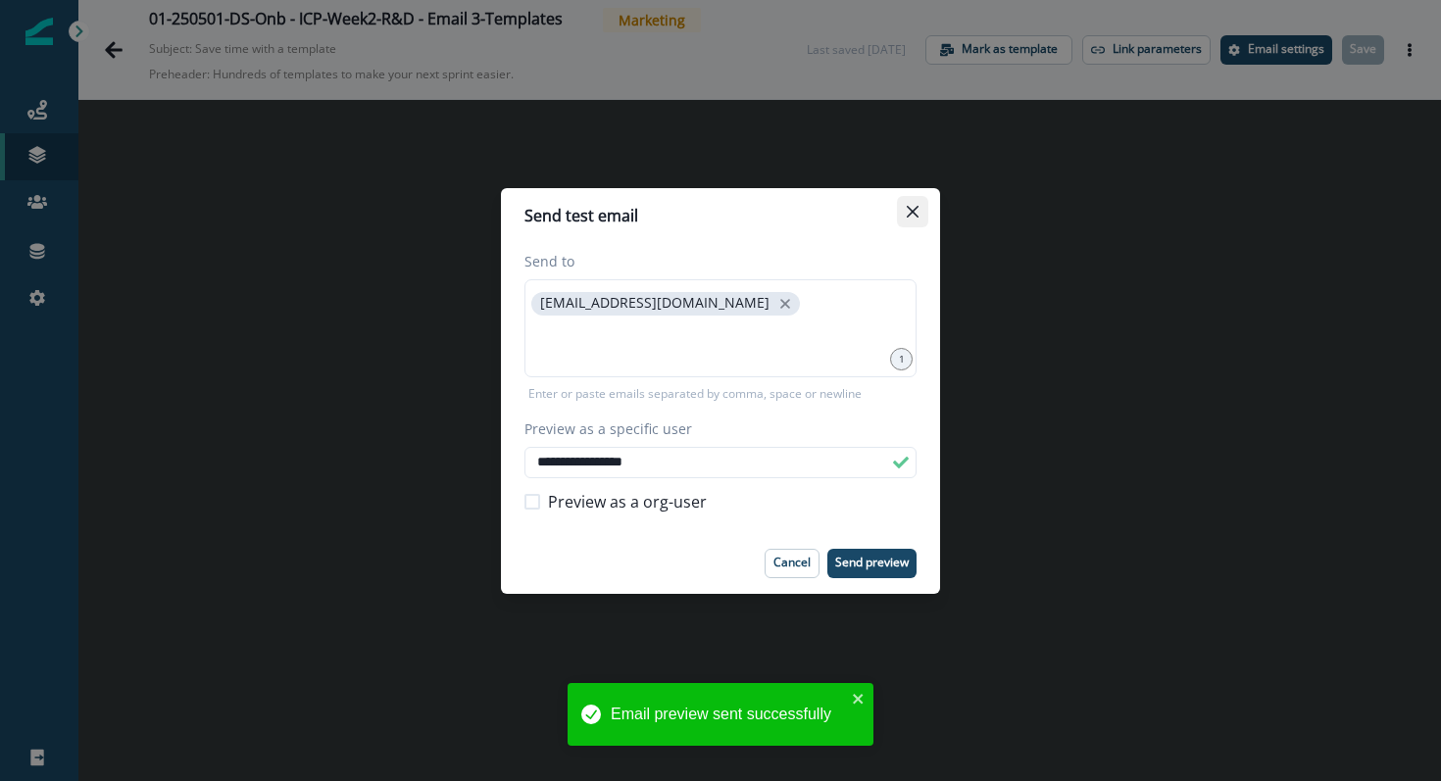
click at [914, 208] on icon "Close" at bounding box center [913, 212] width 12 height 12
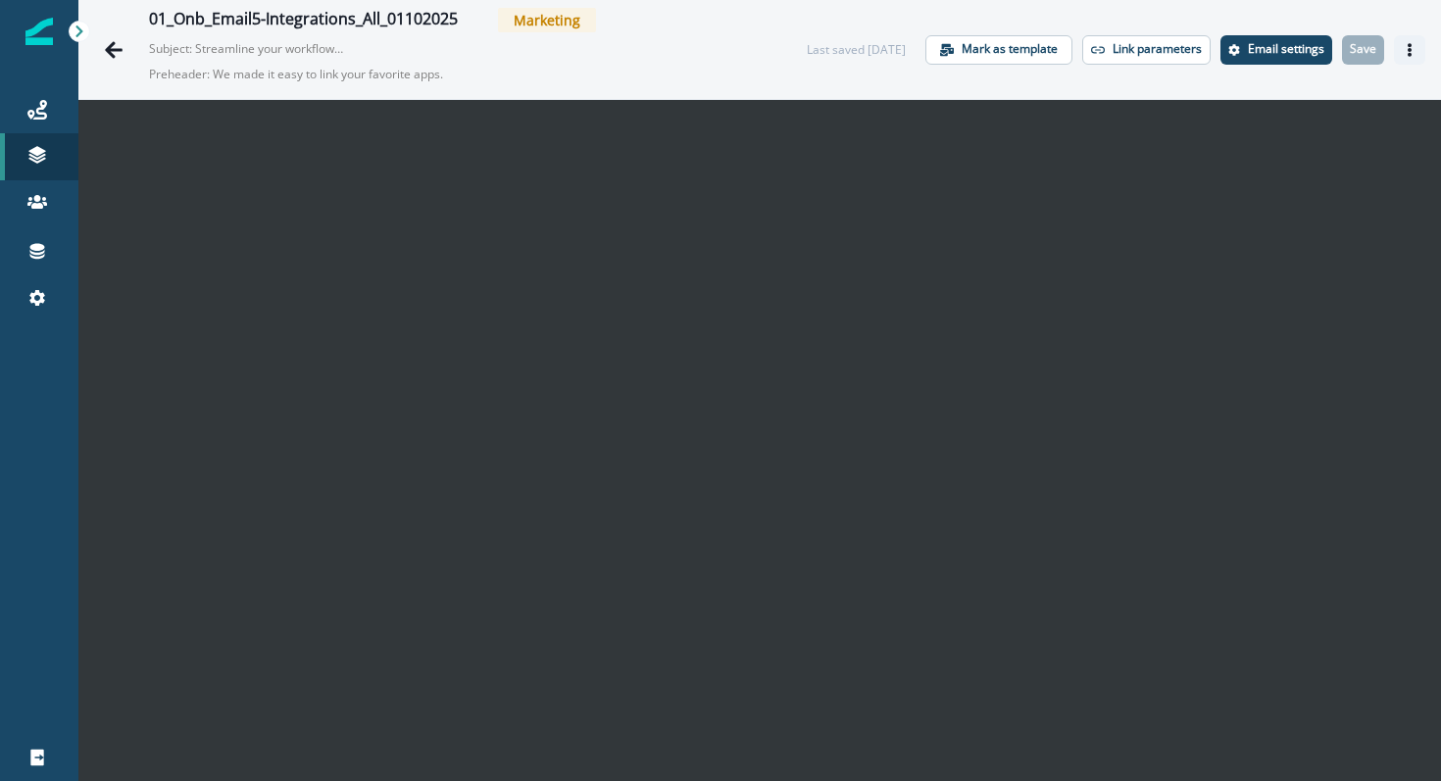
click at [1402, 44] on button "Actions" at bounding box center [1409, 49] width 31 height 29
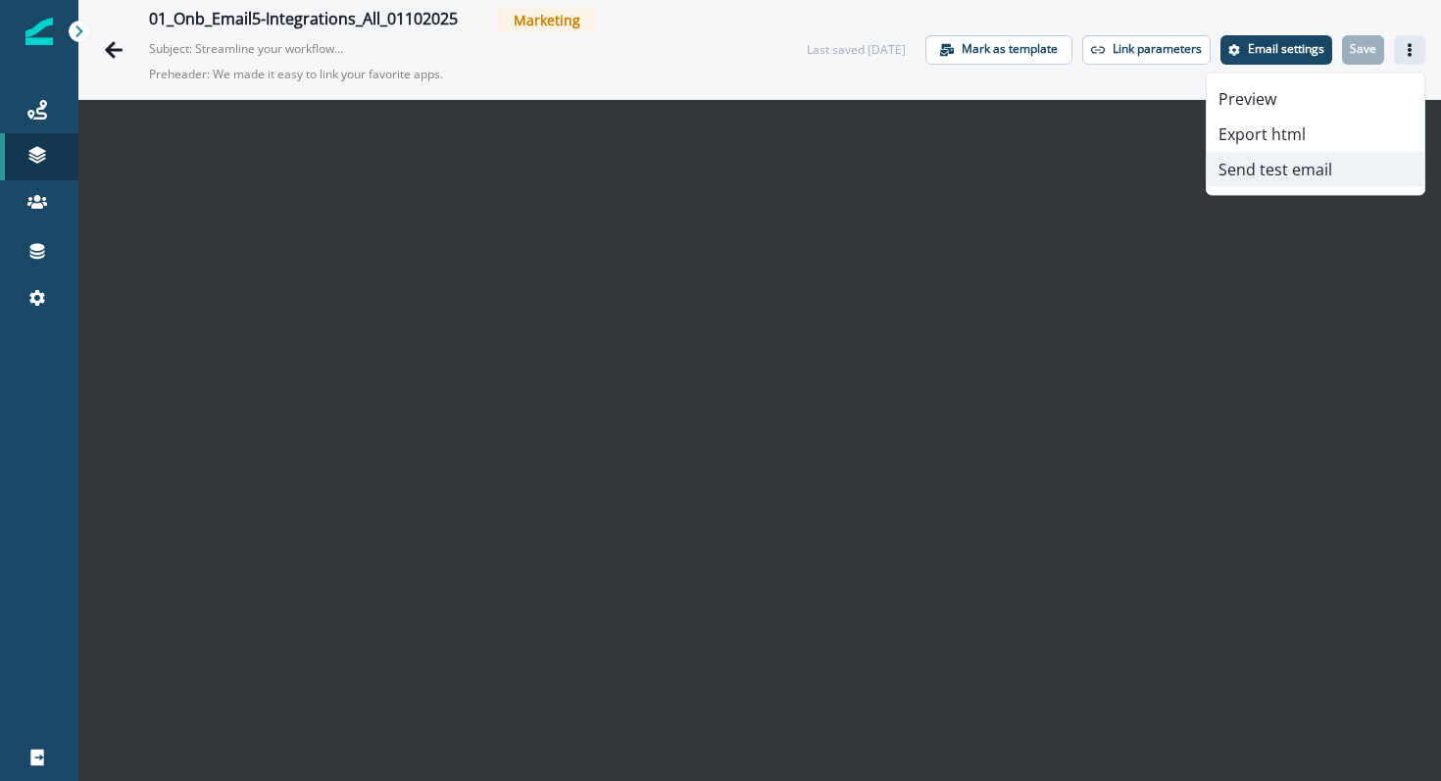
click at [1296, 161] on button "Send test email" at bounding box center [1316, 169] width 218 height 35
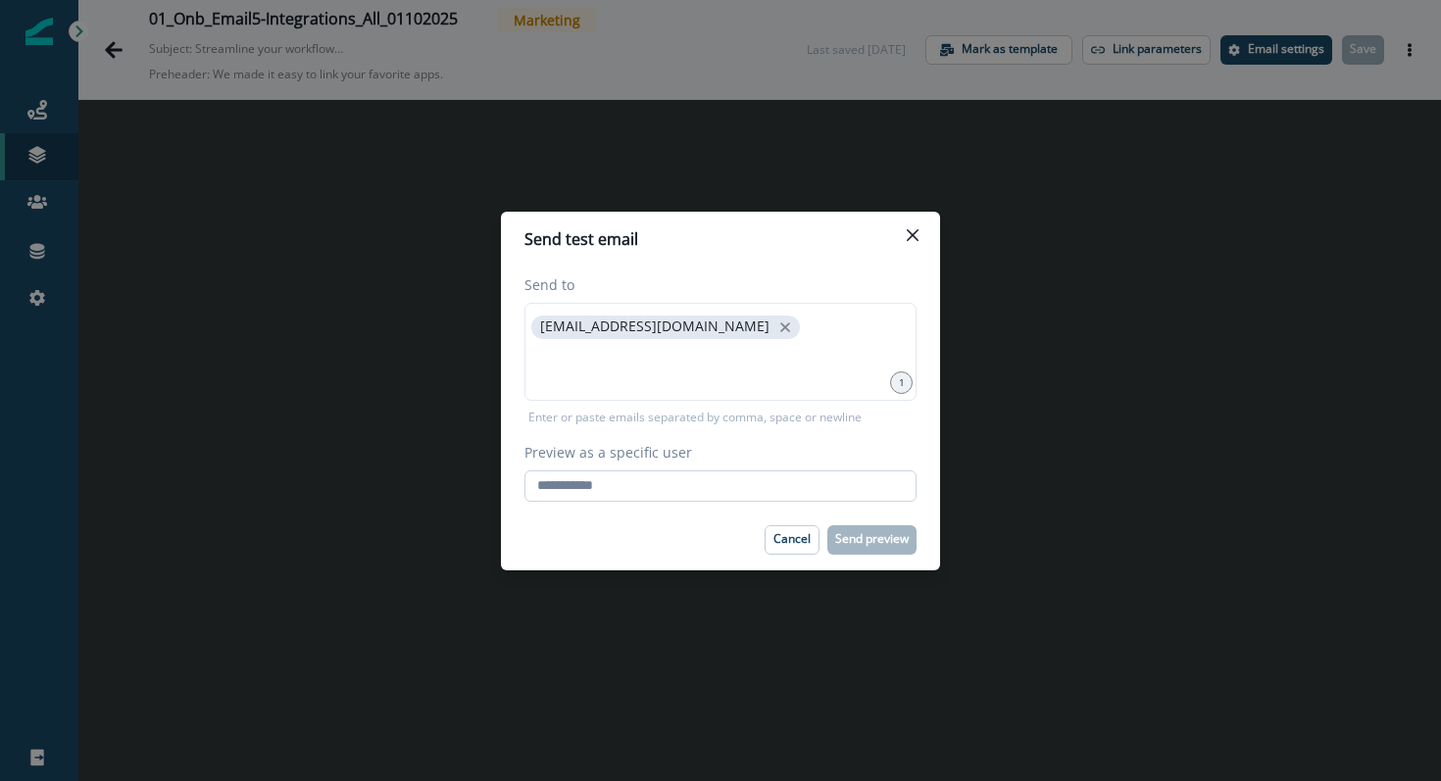
click at [722, 477] on input "Preview as a specific user" at bounding box center [720, 486] width 392 height 31
type input "**********"
click at [698, 539] on div "Cancel Send preview" at bounding box center [720, 539] width 392 height 29
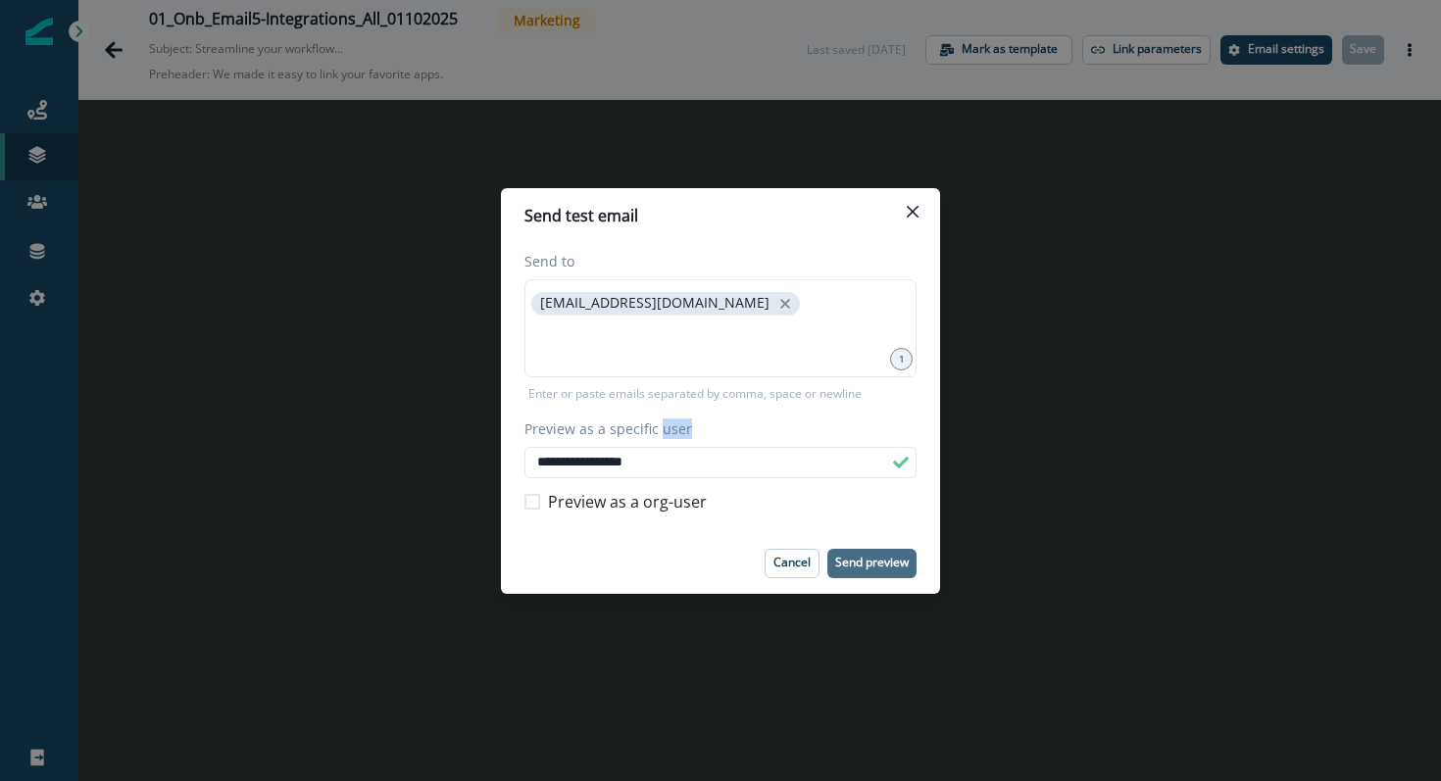
click at [856, 570] on p "Send preview" at bounding box center [872, 563] width 74 height 14
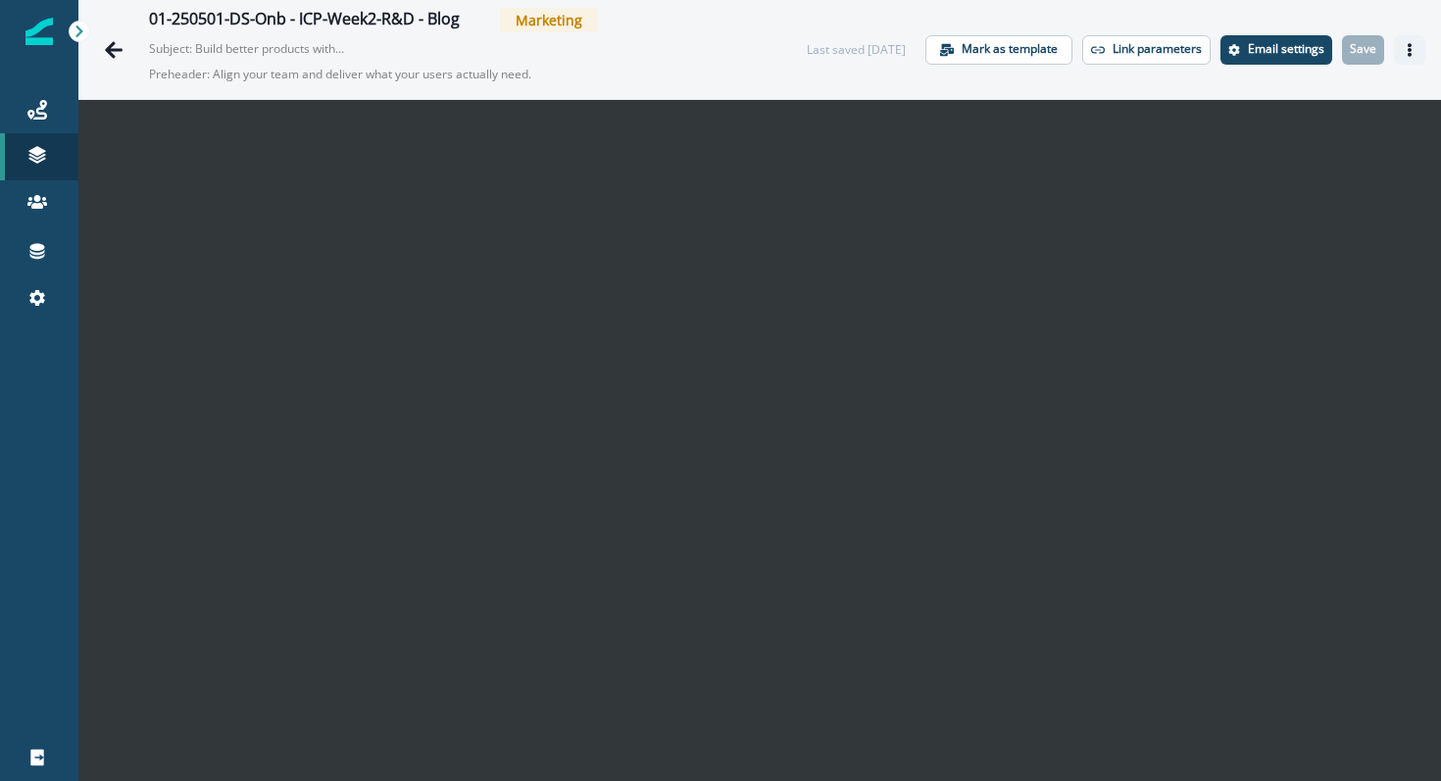
click at [1407, 43] on icon "Actions" at bounding box center [1410, 50] width 14 height 14
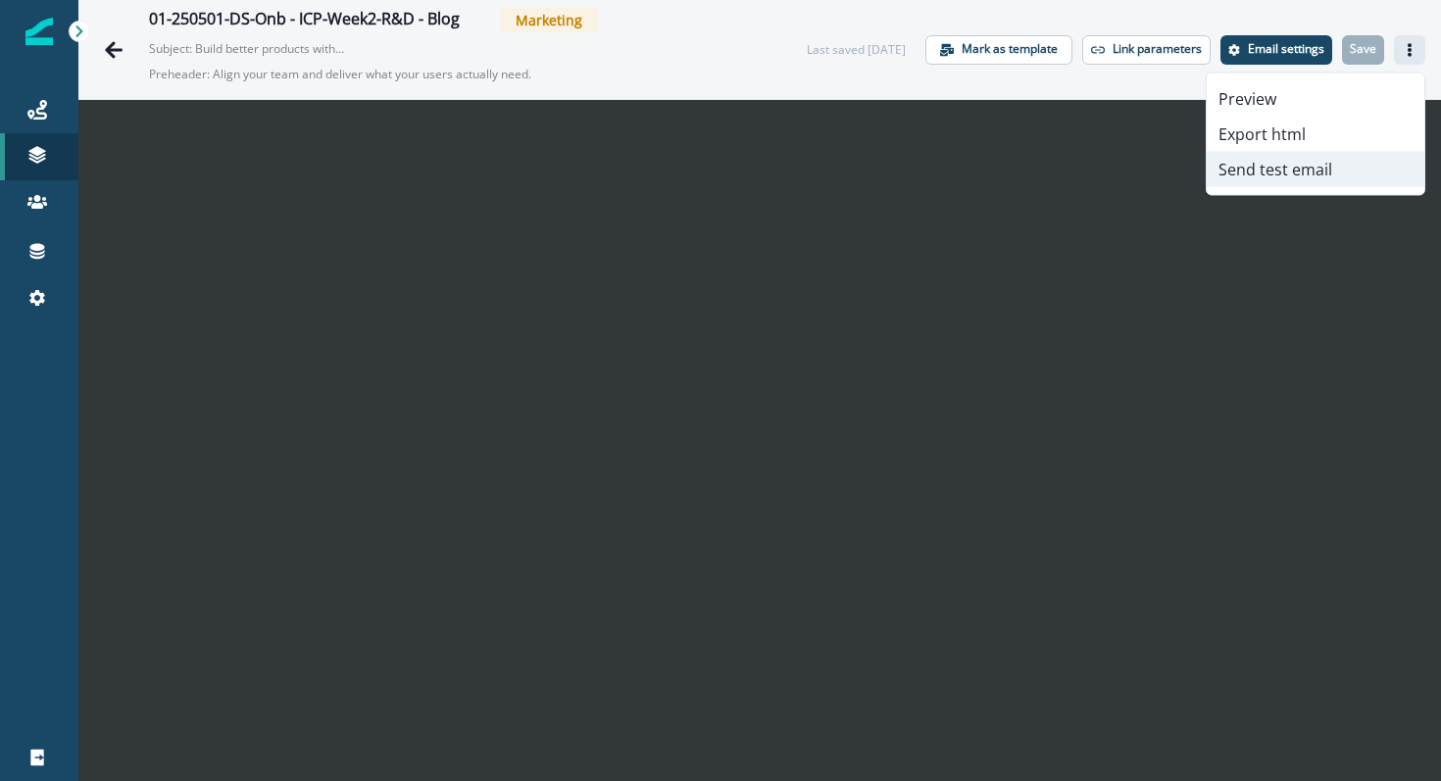
click at [1331, 156] on button "Send test email" at bounding box center [1316, 169] width 218 height 35
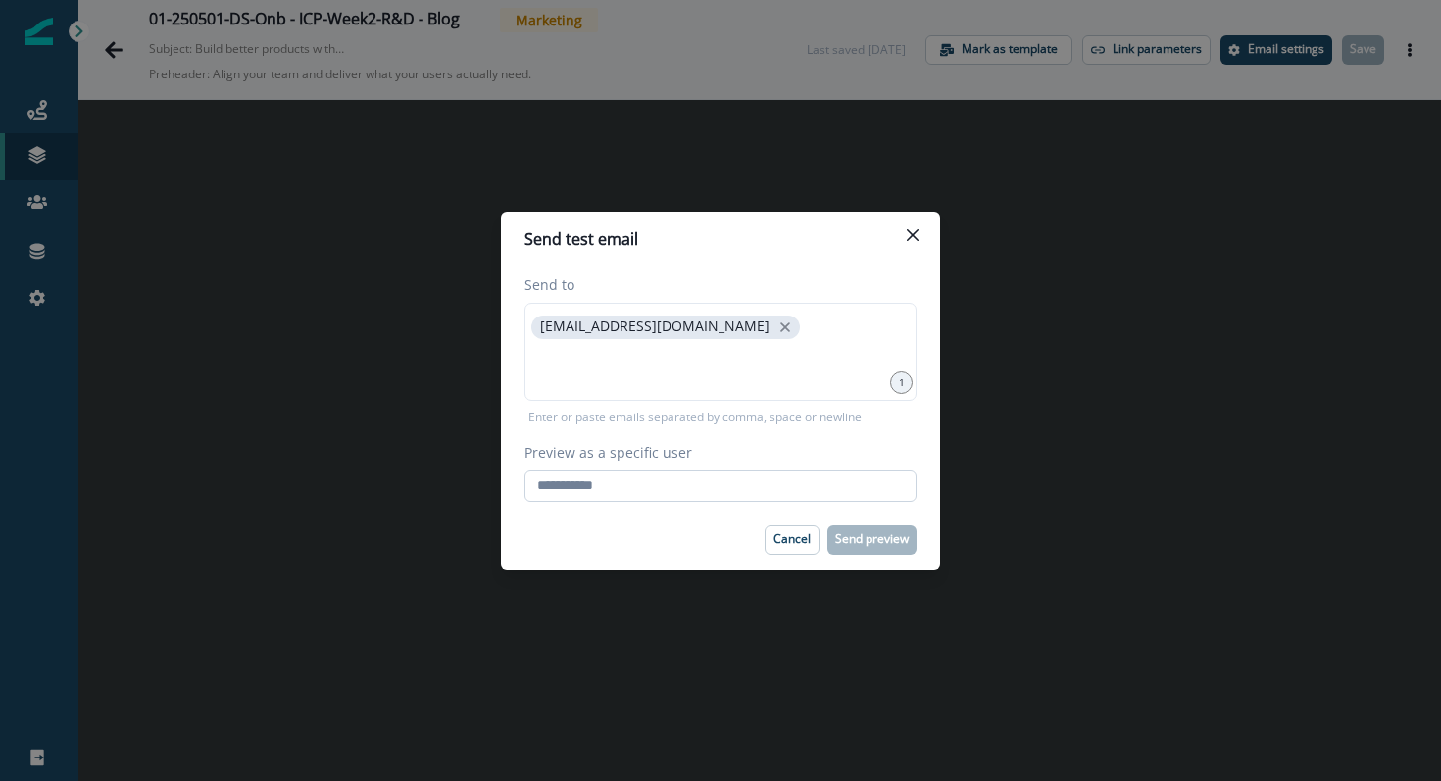
click at [736, 491] on input "Preview as a specific user" at bounding box center [720, 486] width 392 height 31
type input "**********"
click at [704, 523] on footer "Cancel Send preview" at bounding box center [720, 540] width 439 height 61
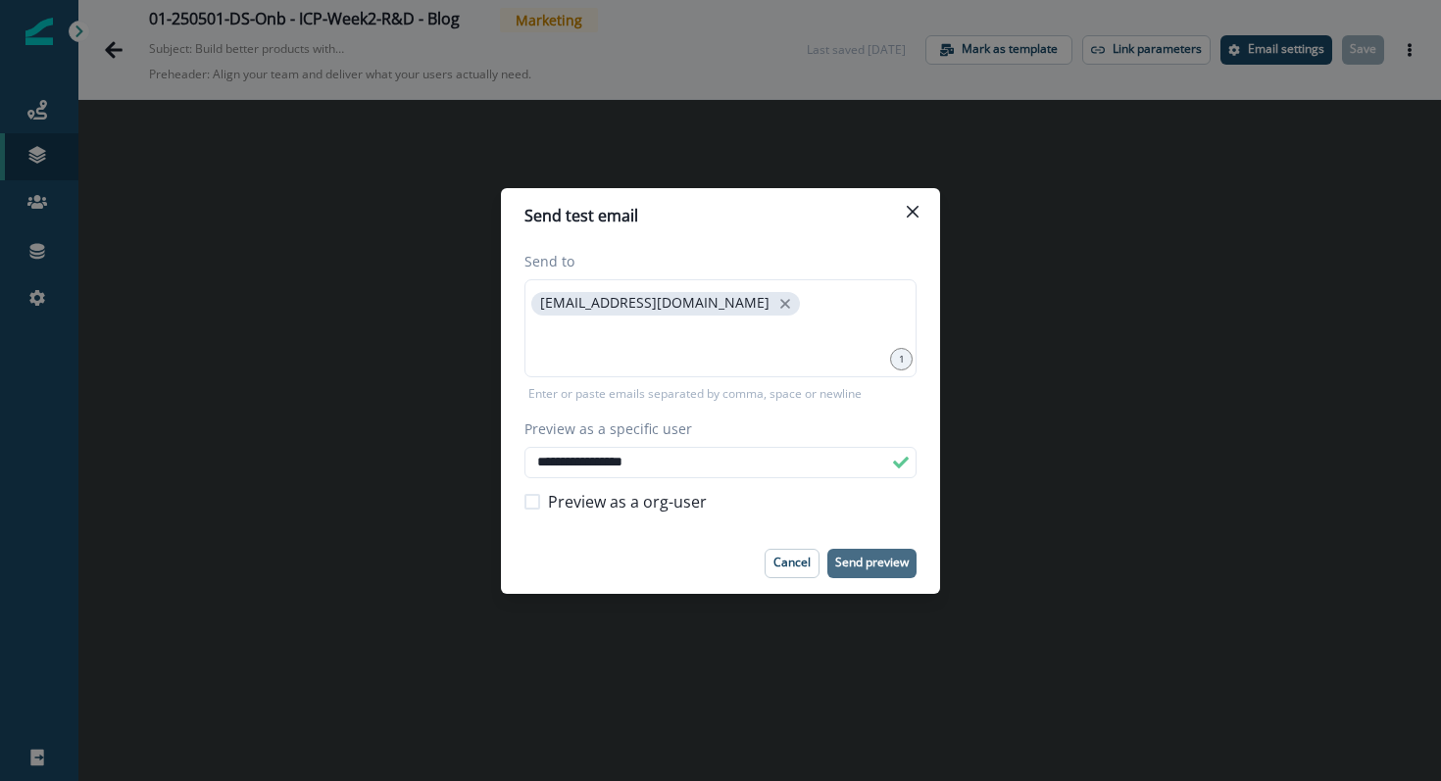
click at [839, 551] on button "Send preview" at bounding box center [871, 563] width 89 height 29
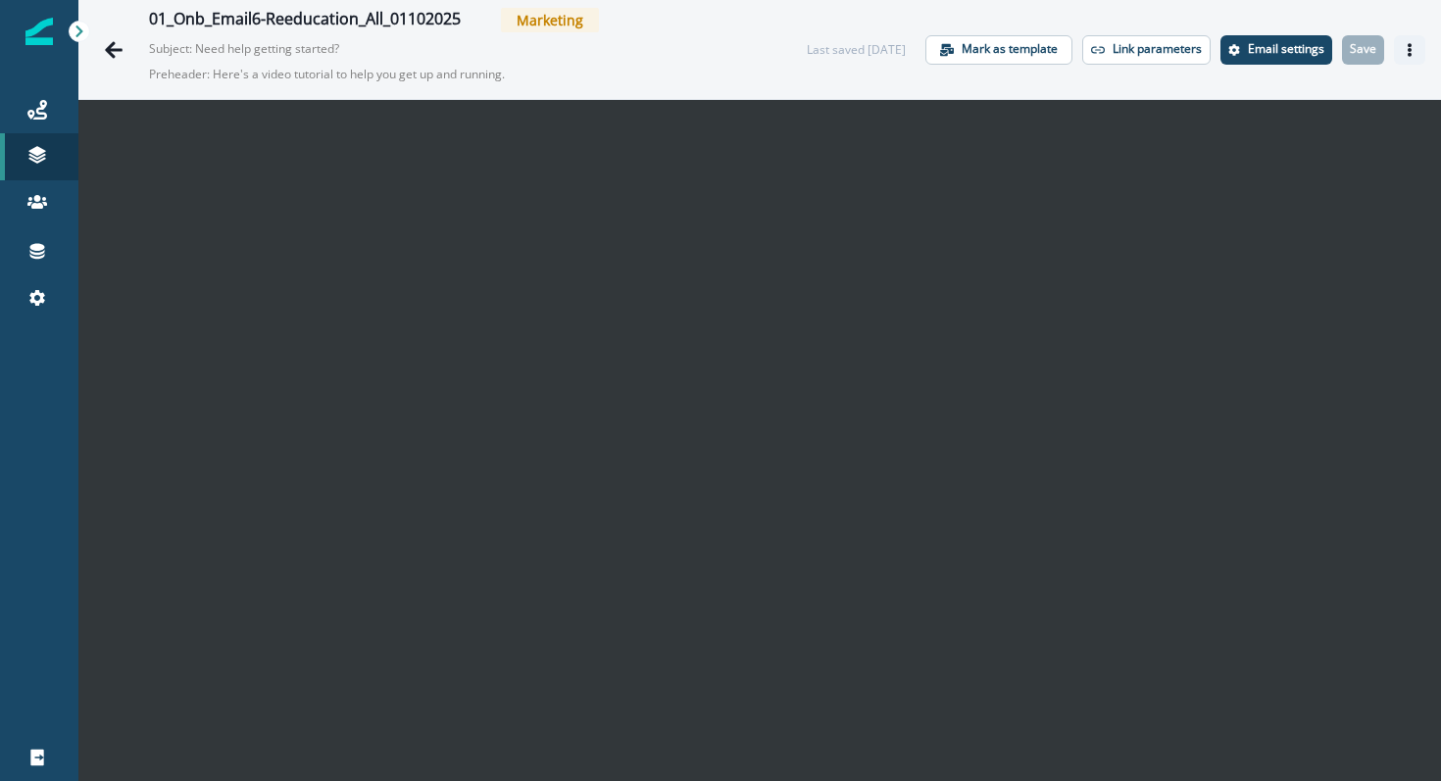
click at [1412, 47] on icon "Actions" at bounding box center [1410, 50] width 14 height 14
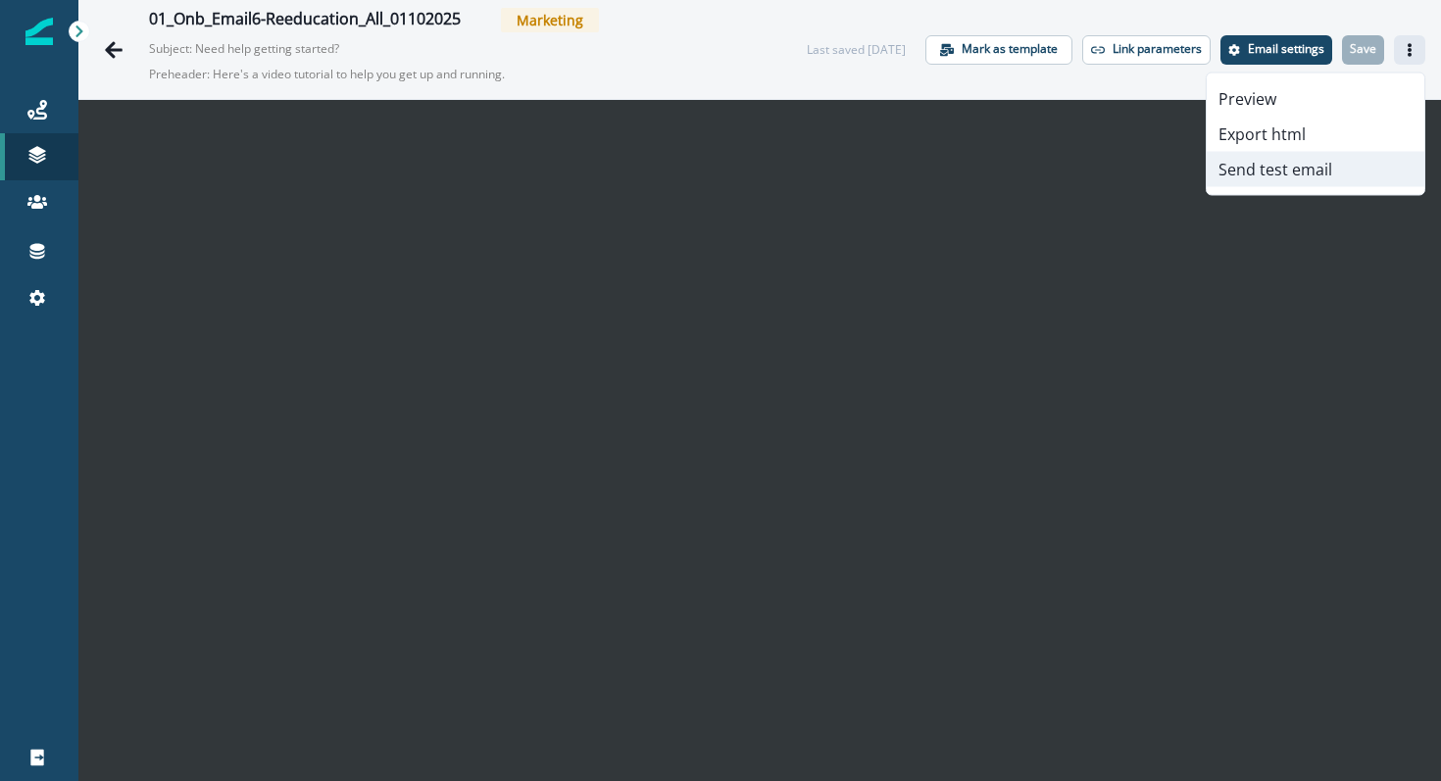
click at [1313, 165] on button "Send test email" at bounding box center [1316, 169] width 218 height 35
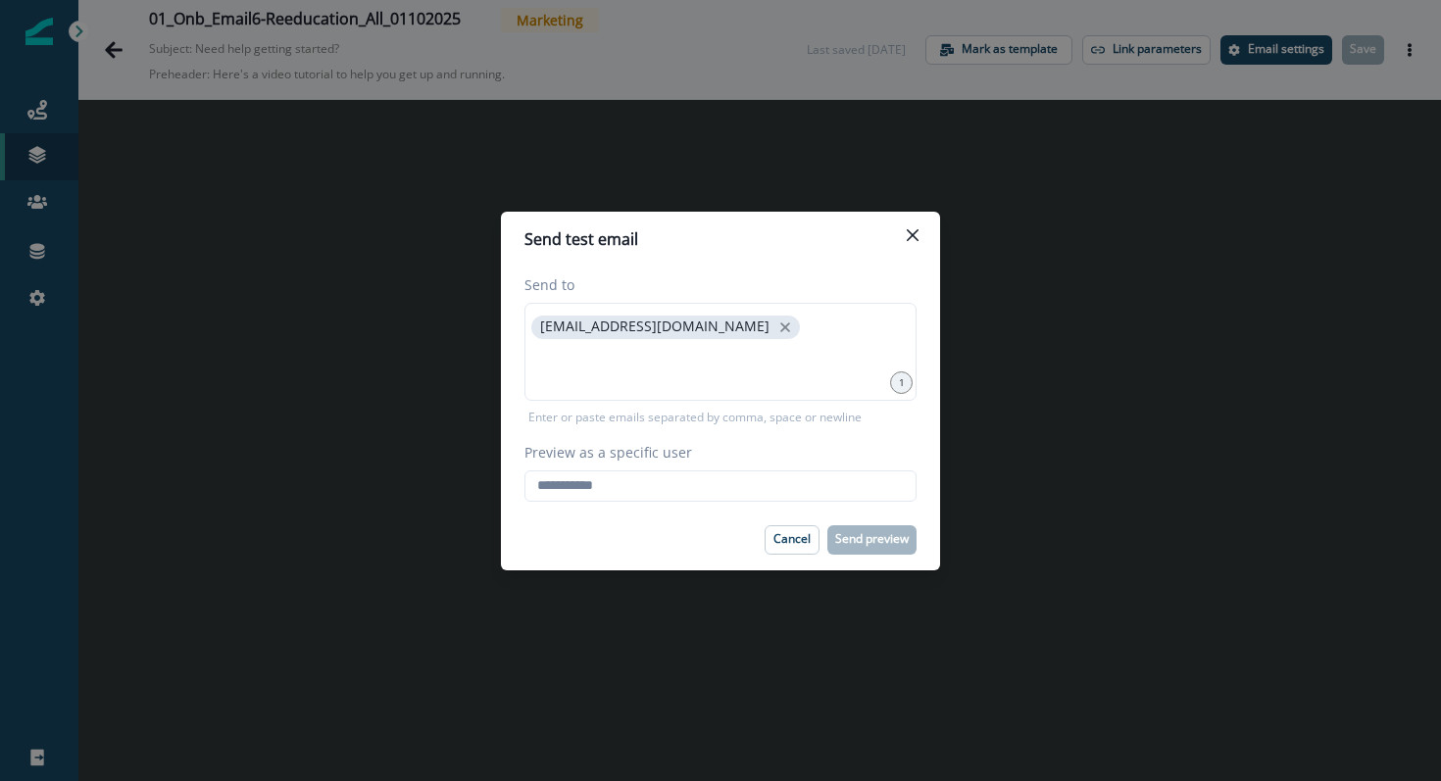
click at [759, 501] on div "Send to jmauldin@mural.co 1 Enter or paste emails separated by comma, space or …" at bounding box center [720, 388] width 439 height 243
click at [759, 491] on input "Preview as a specific user" at bounding box center [720, 486] width 392 height 31
type input "**********"
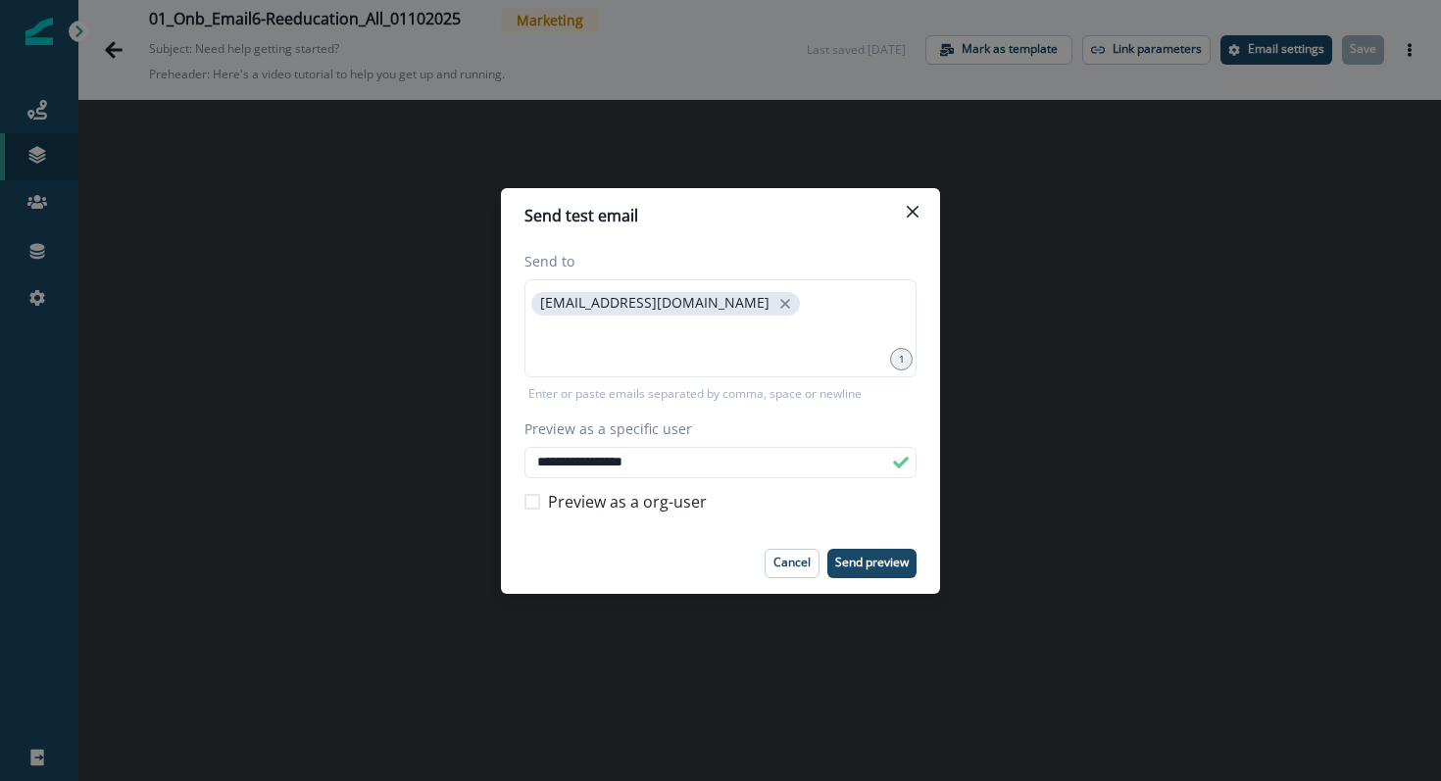
click at [734, 525] on div "**********" at bounding box center [720, 388] width 439 height 290
click at [865, 556] on p "Send preview" at bounding box center [872, 563] width 74 height 14
